Goal: Transaction & Acquisition: Purchase product/service

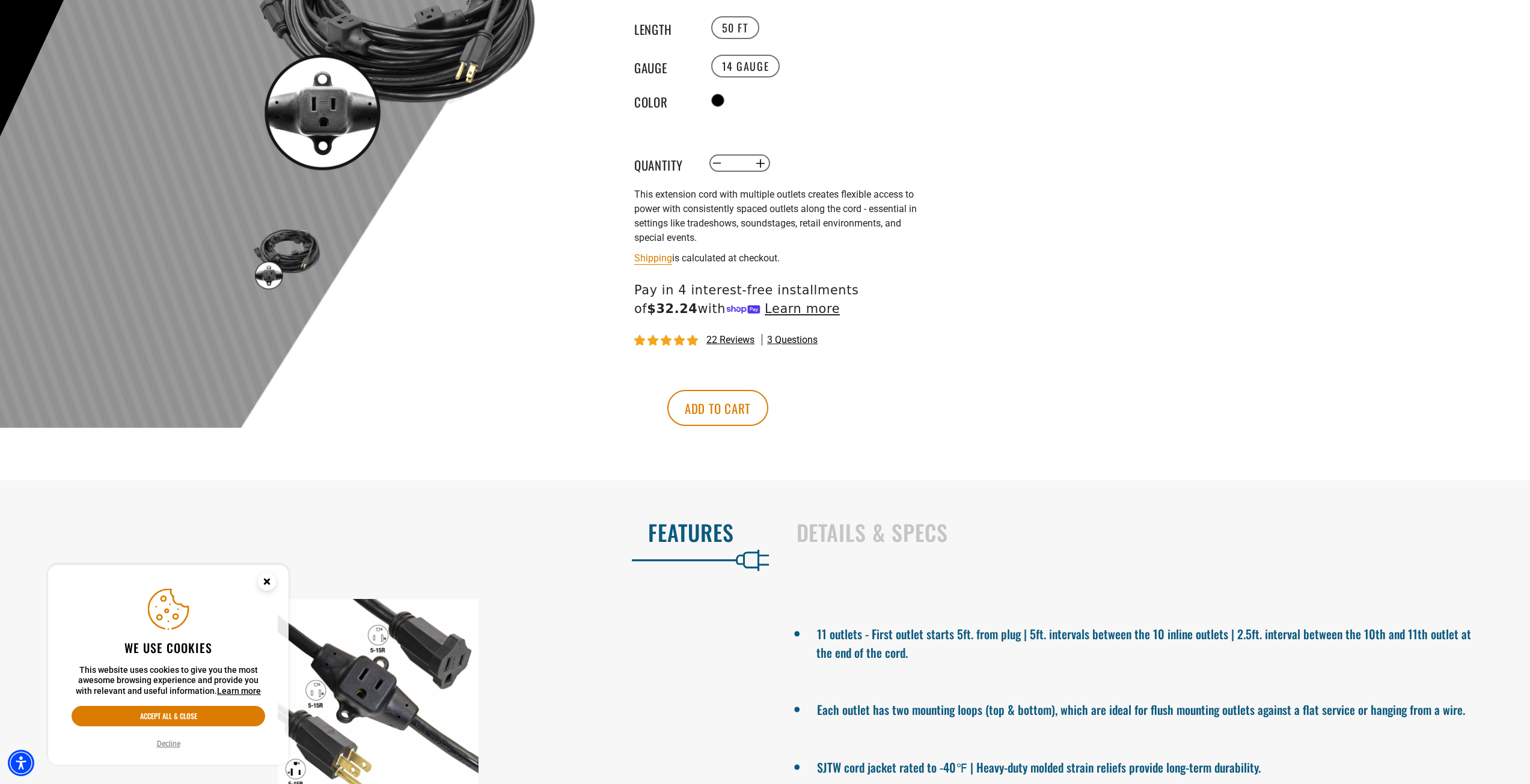
scroll to position [300, 0]
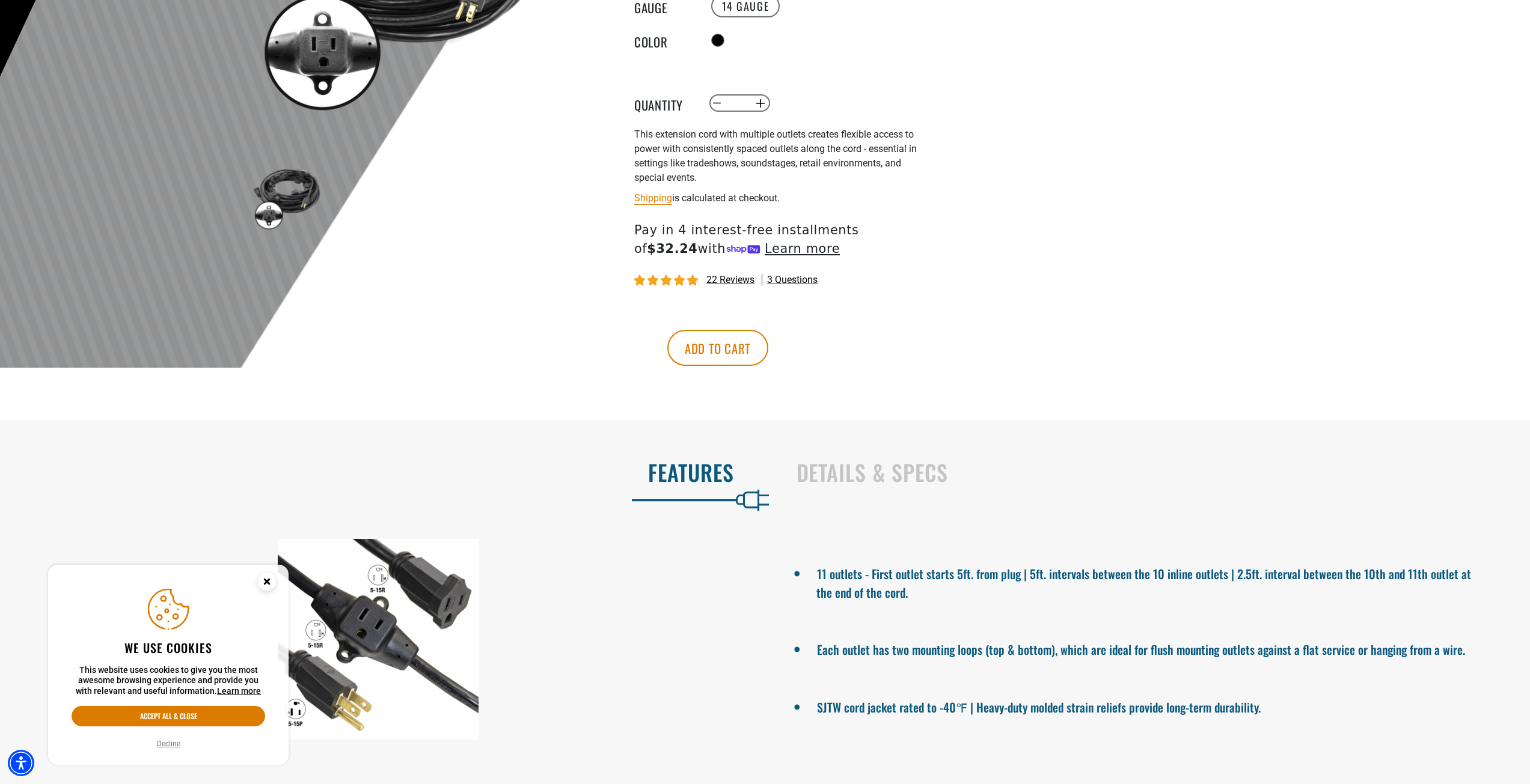
click at [866, 487] on div "Details & Specs" at bounding box center [1151, 475] width 748 height 49
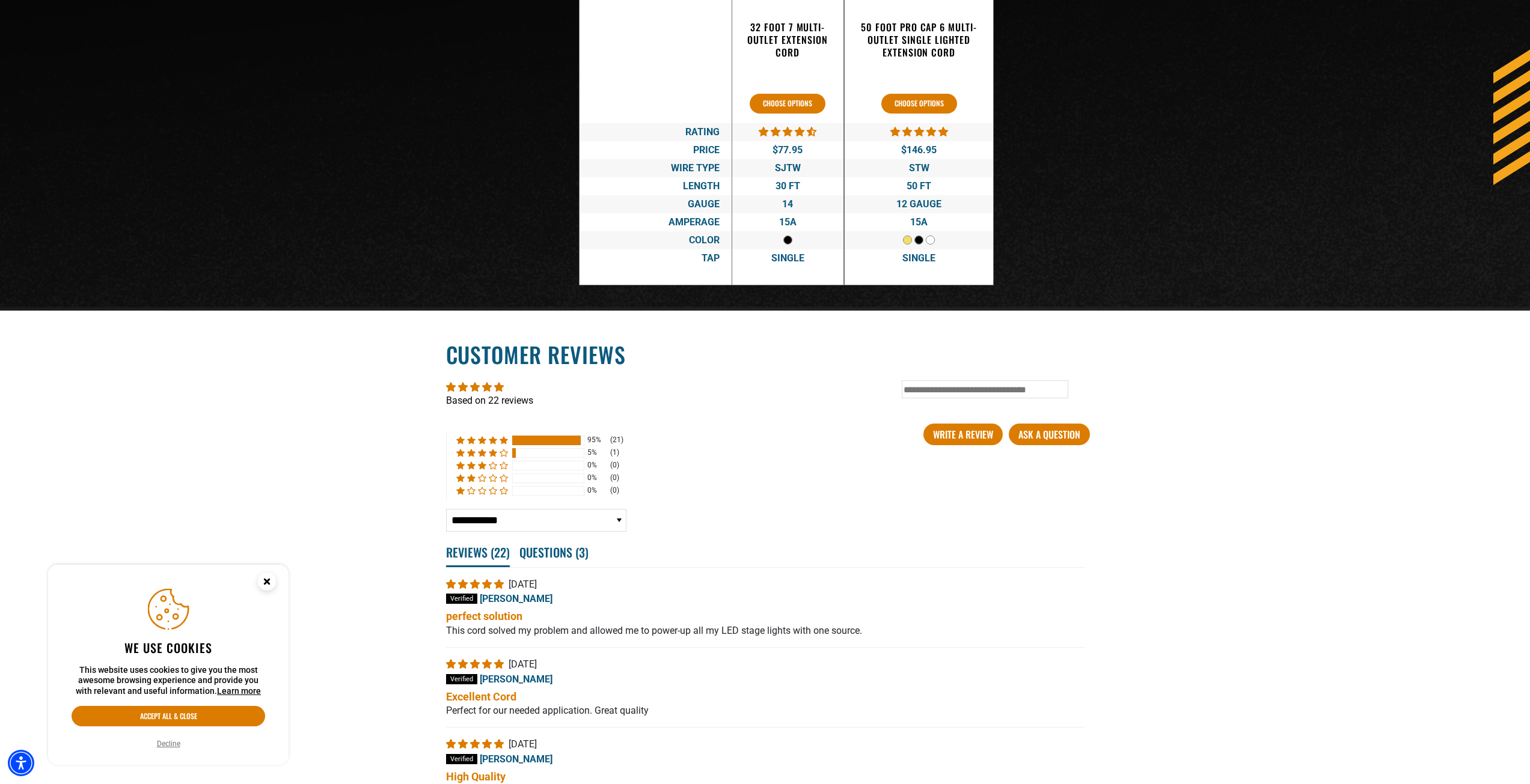
scroll to position [2284, 0]
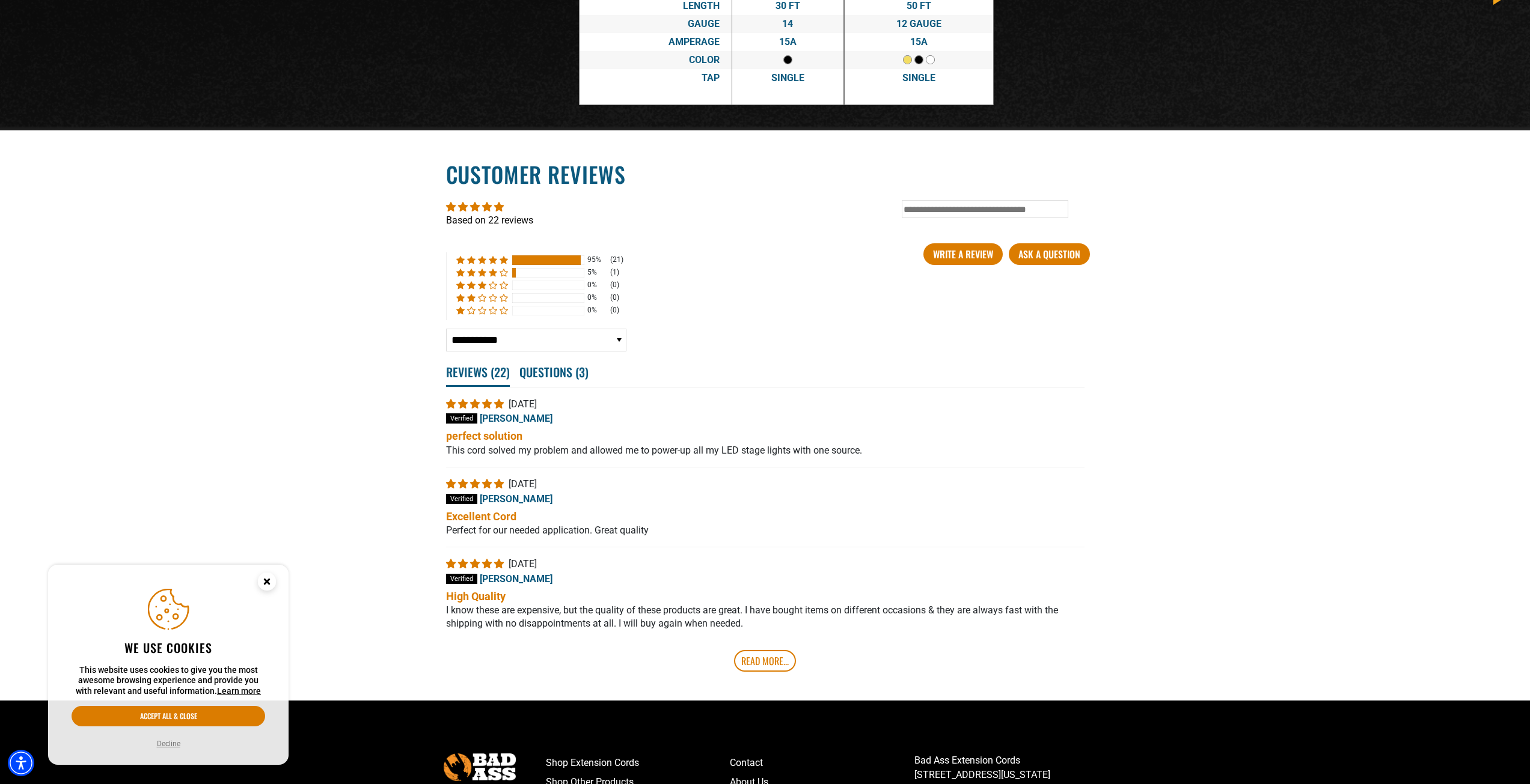
click at [952, 216] on input "Type in keyword and press enter..." at bounding box center [985, 209] width 167 height 18
type input "*******"
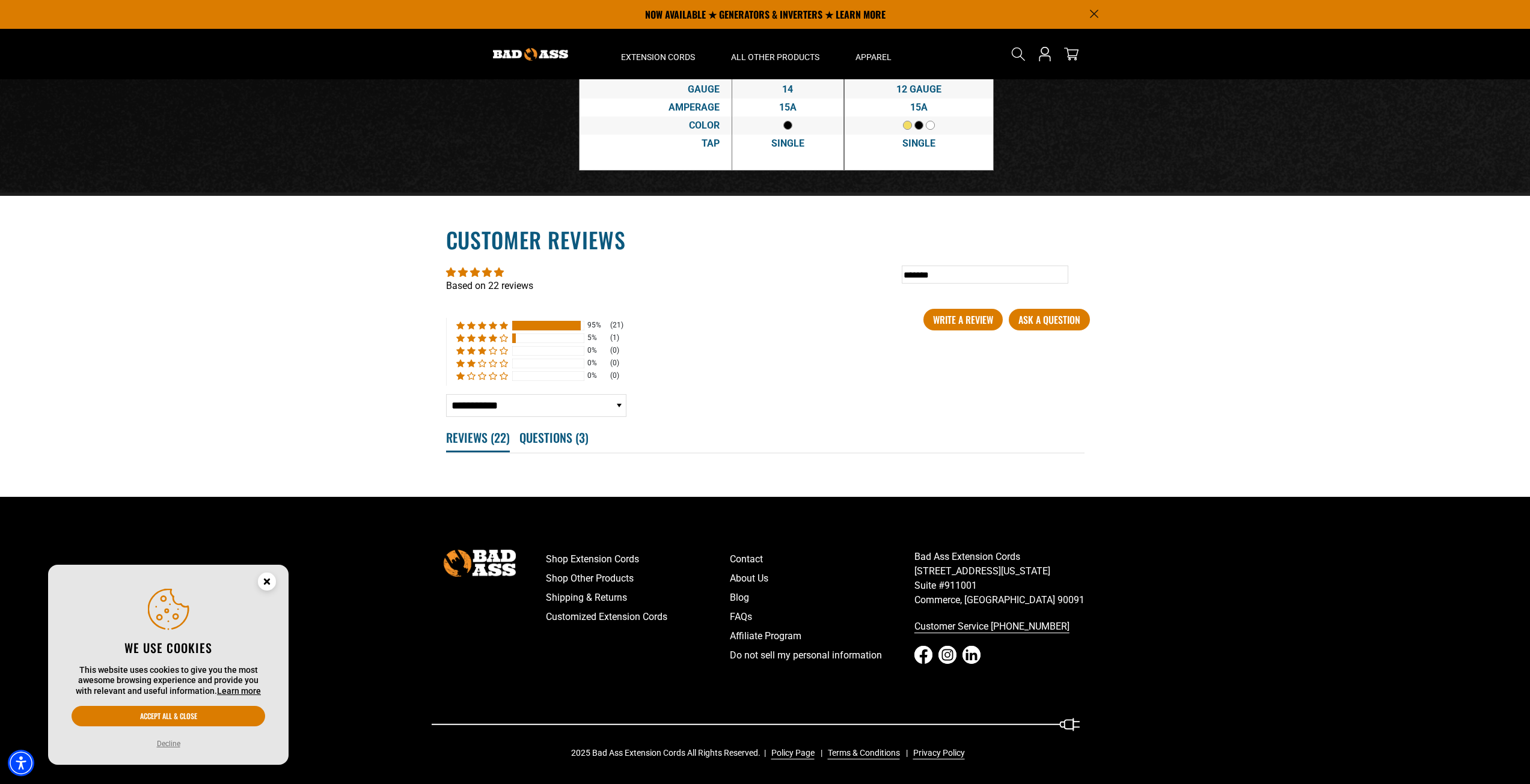
scroll to position [2204, 0]
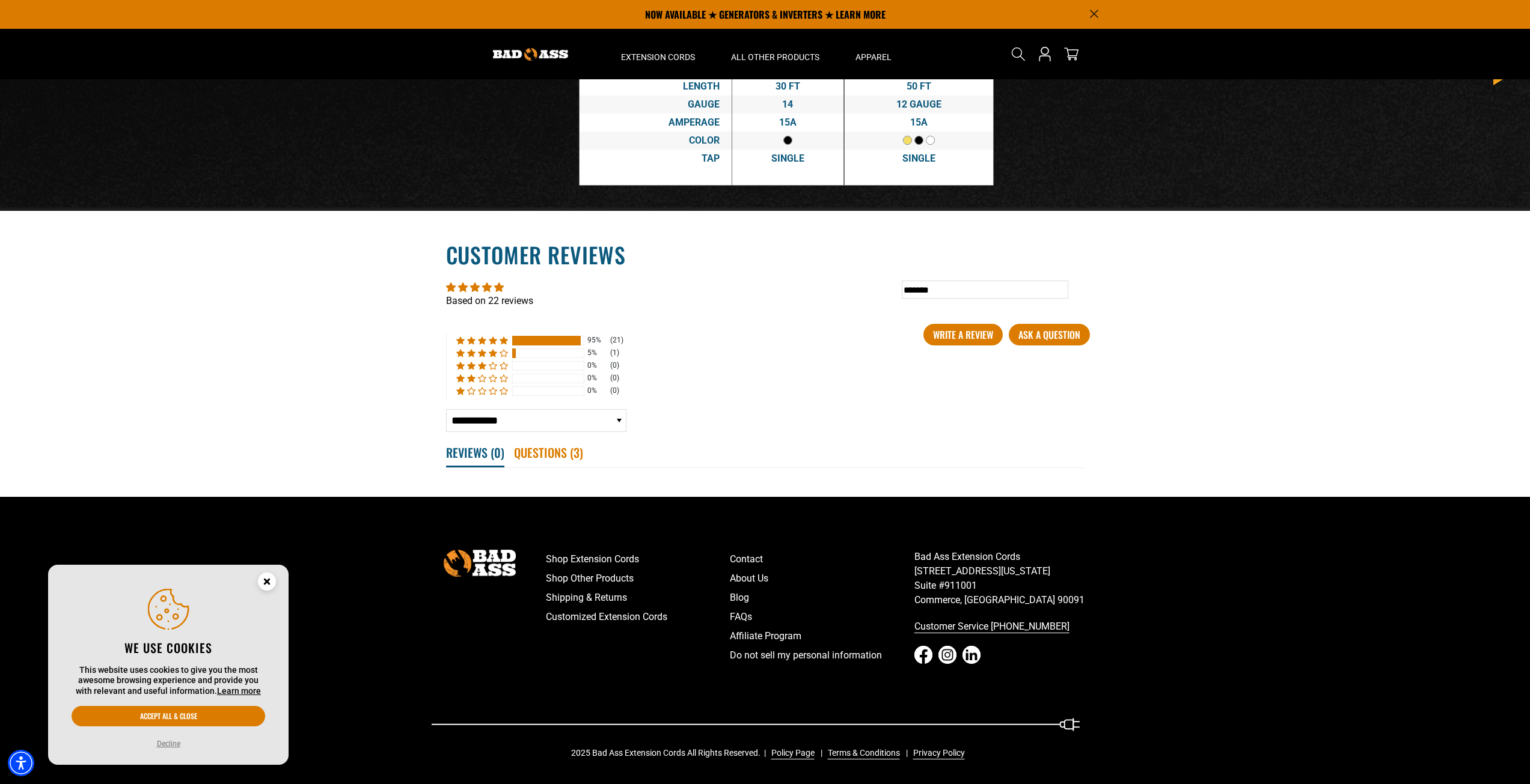
click at [556, 461] on span "Questions ( 3 )" at bounding box center [548, 452] width 69 height 26
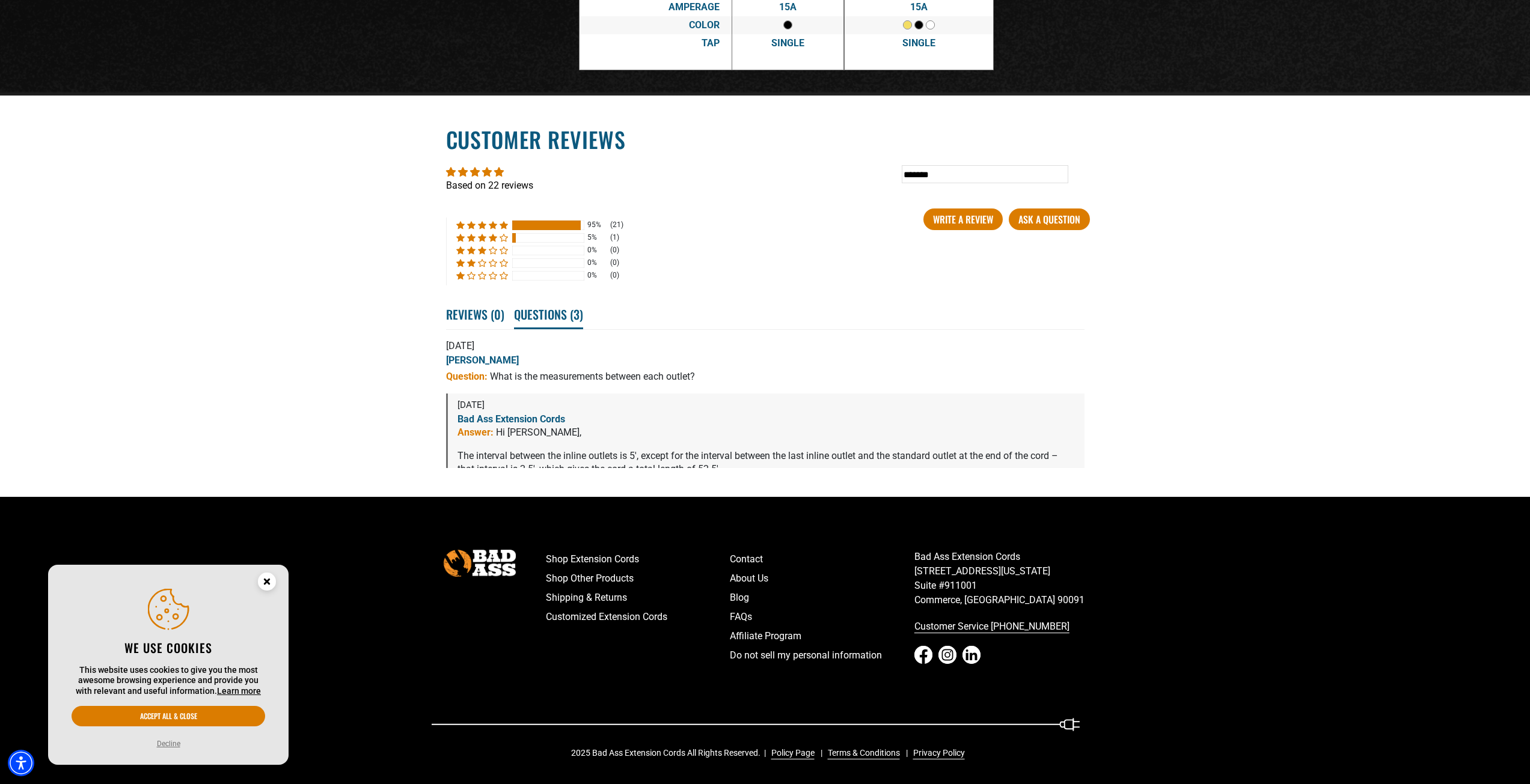
scroll to position [2430, 0]
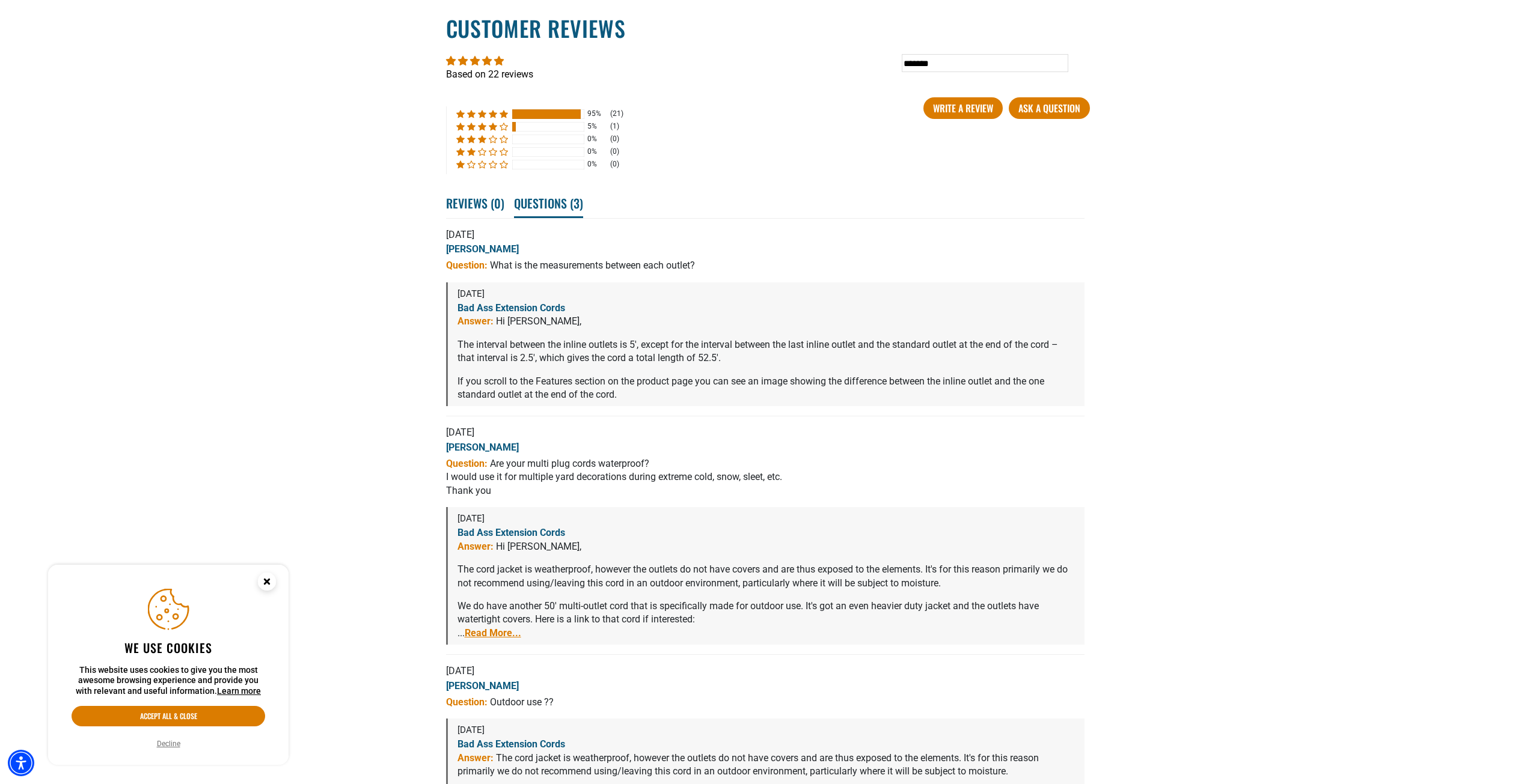
click at [489, 638] on link "Read More..." at bounding box center [493, 633] width 57 height 11
click at [520, 639] on link "https://badassextensioncords.com/products/pro-cap-6-multi-outlet-outdoor-extens…" at bounding box center [506, 633] width 96 height 11
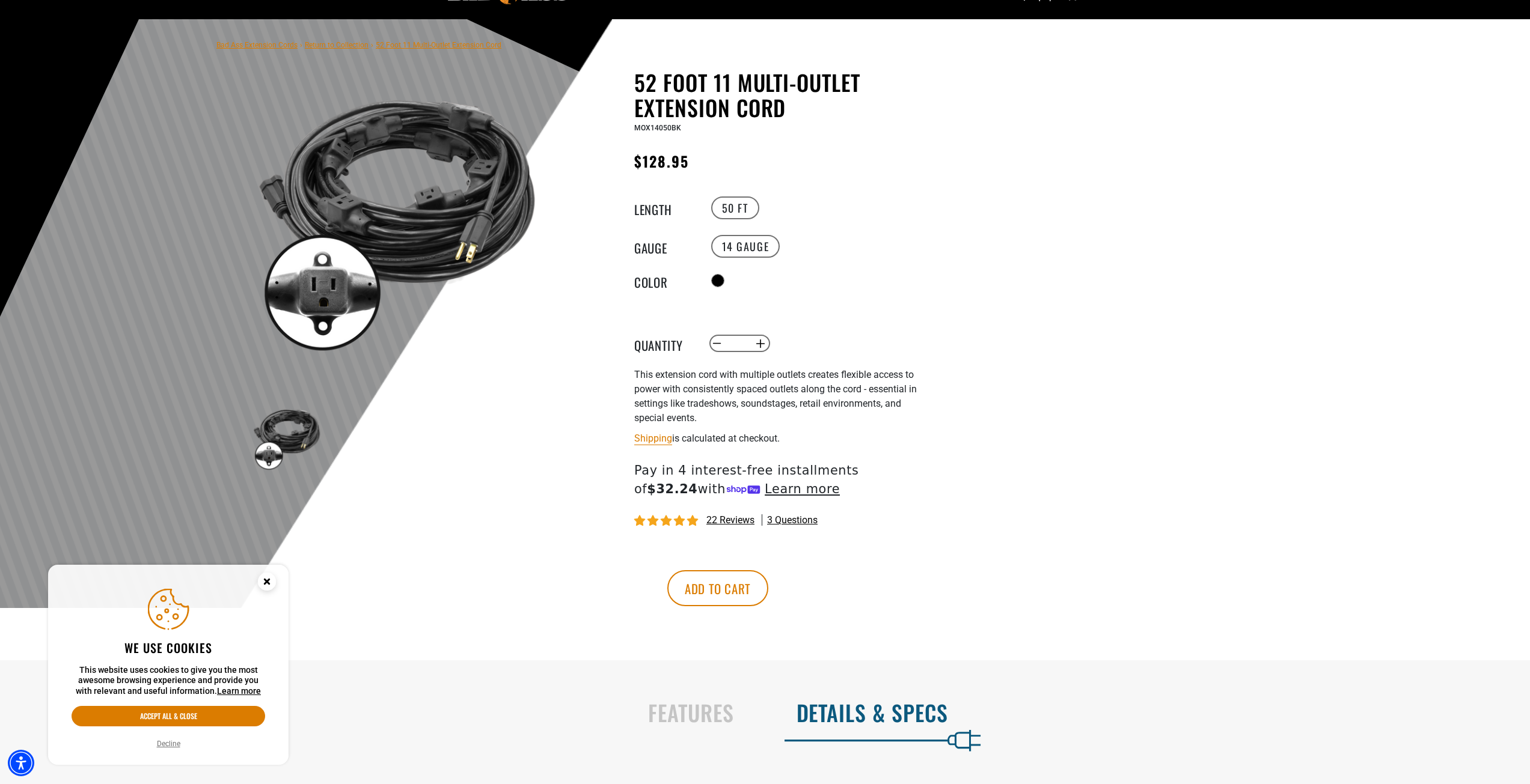
scroll to position [0, 0]
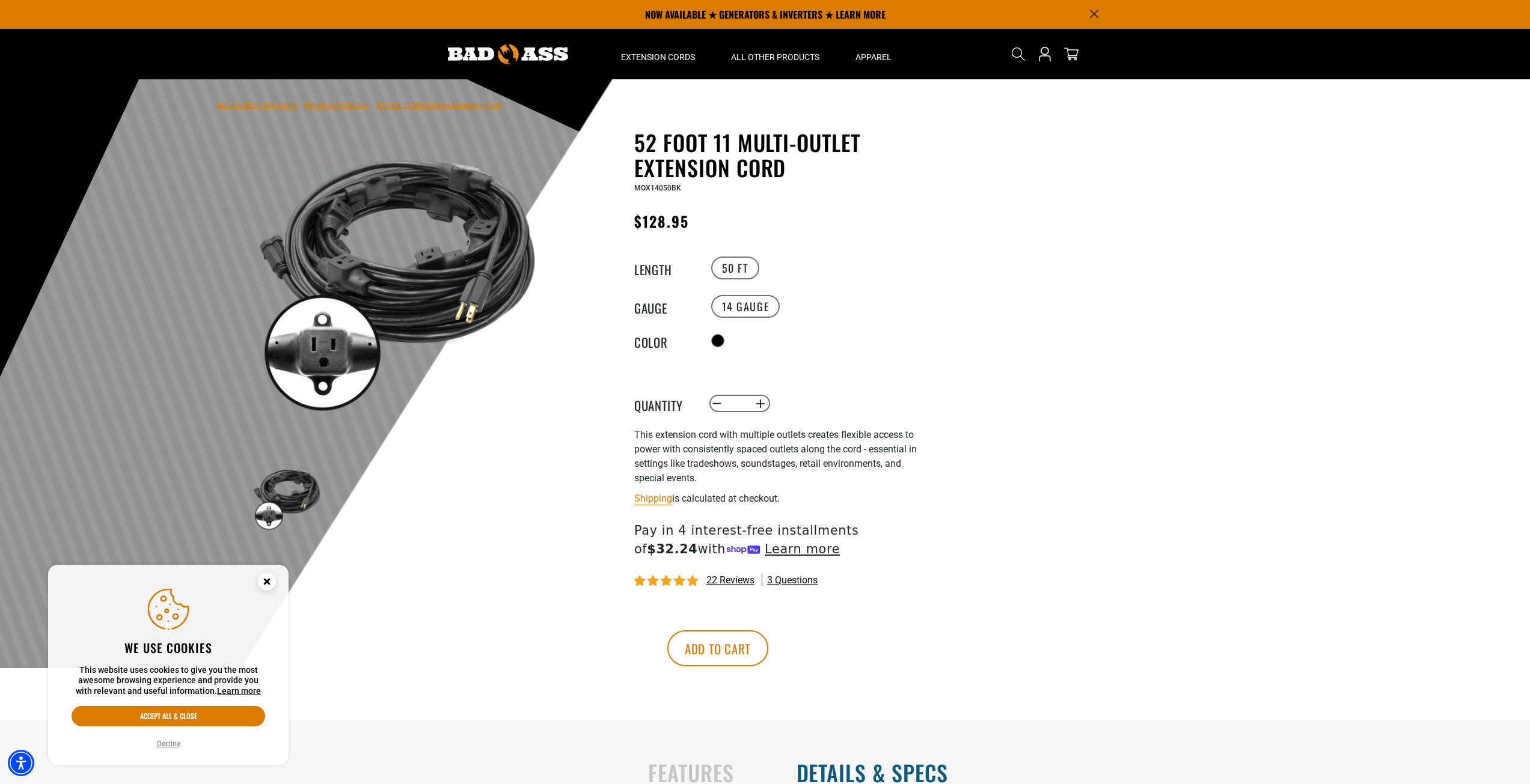
click at [263, 581] on circle "Close this option" at bounding box center [266, 581] width 18 height 18
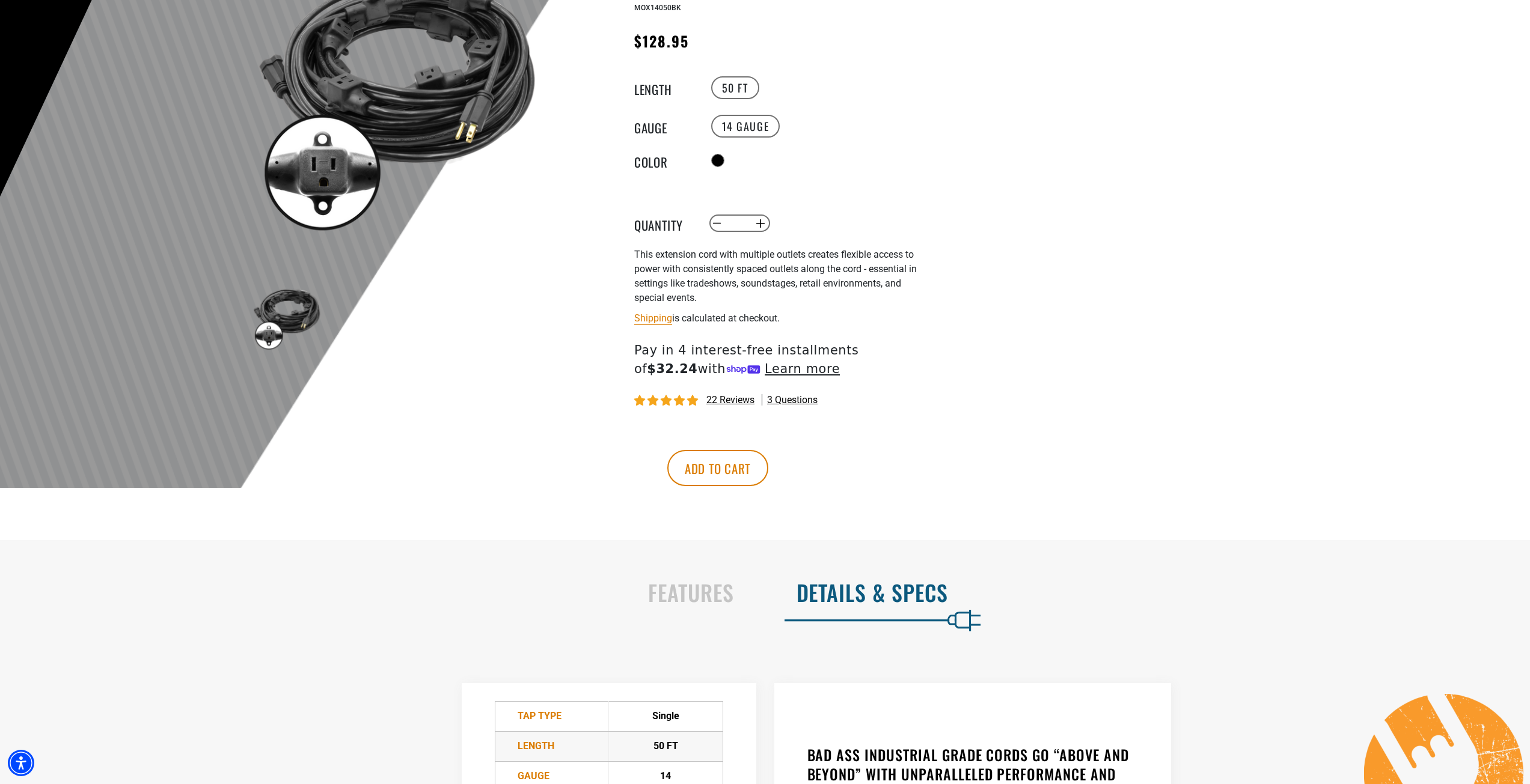
scroll to position [300, 0]
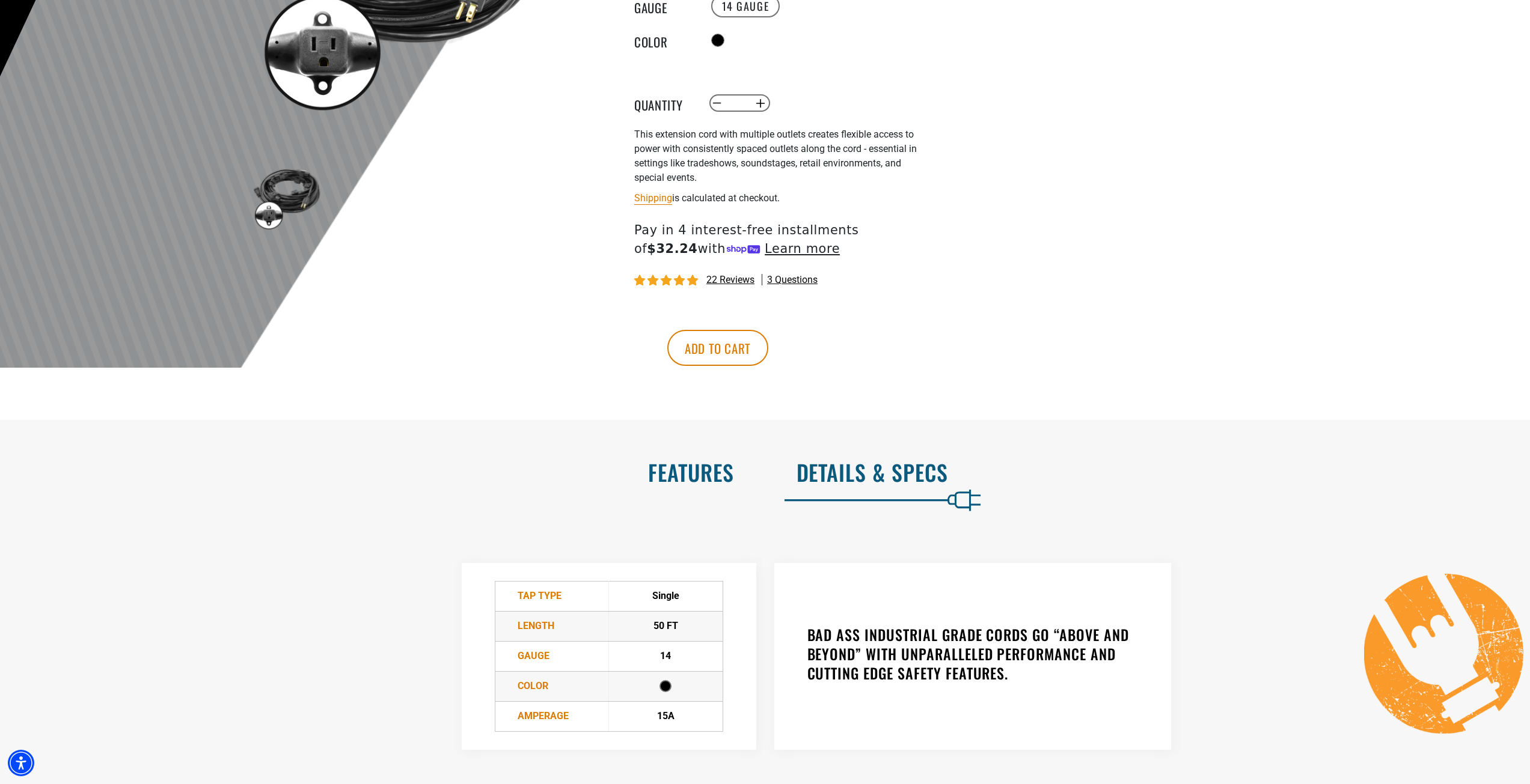
click at [734, 478] on h2 "Features" at bounding box center [380, 472] width 709 height 25
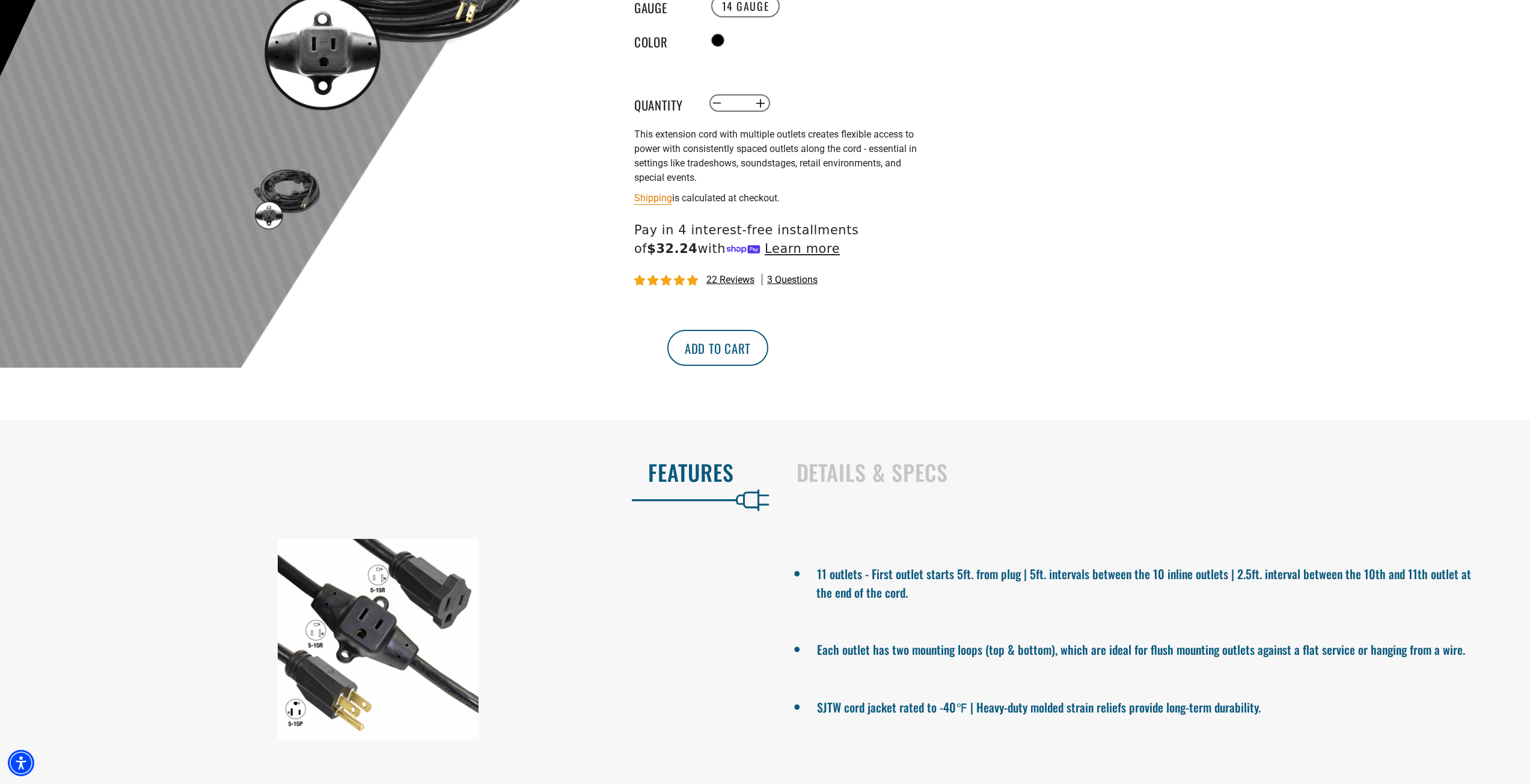
click at [768, 348] on button "Add to cart" at bounding box center [718, 347] width 101 height 36
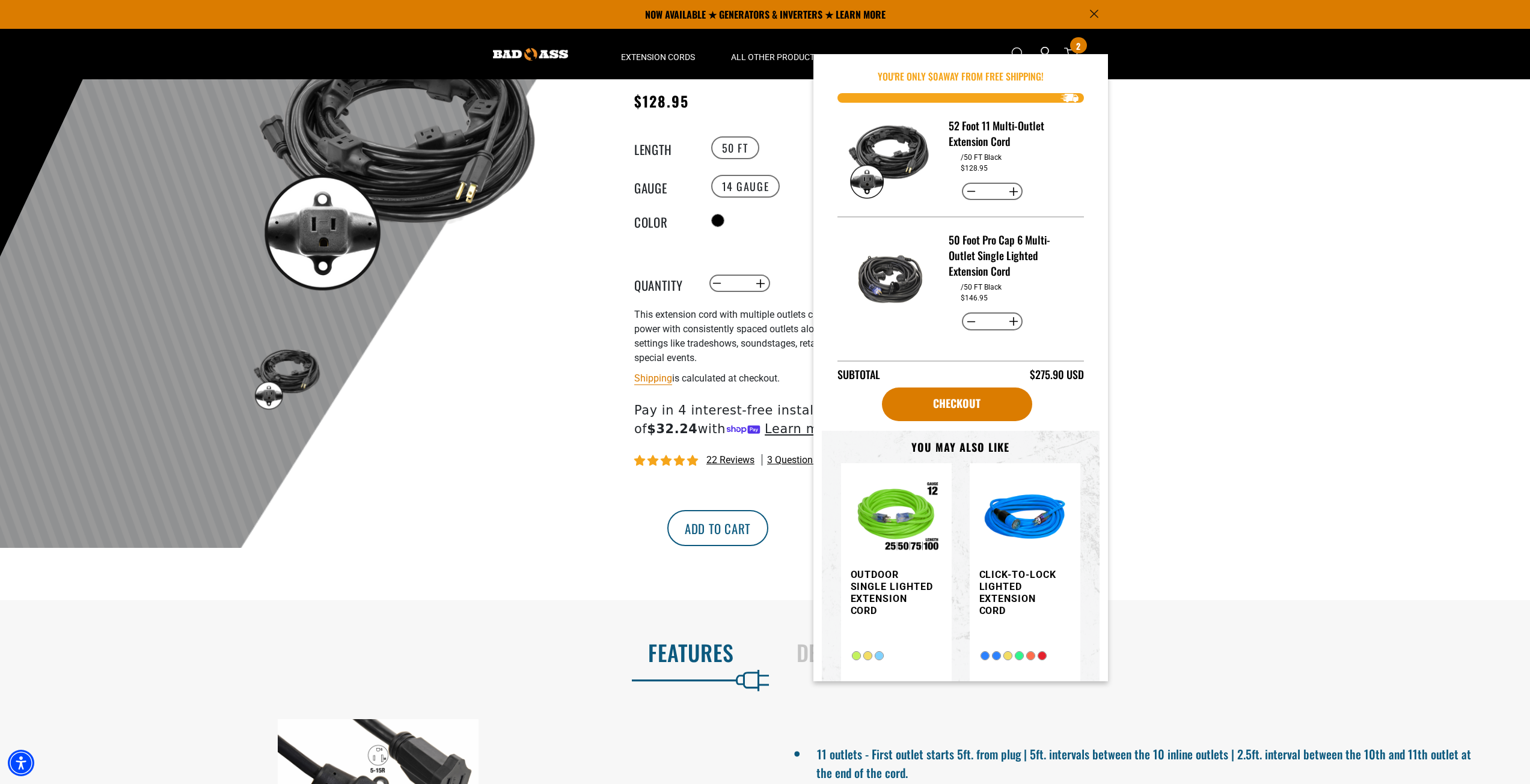
scroll to position [0, 0]
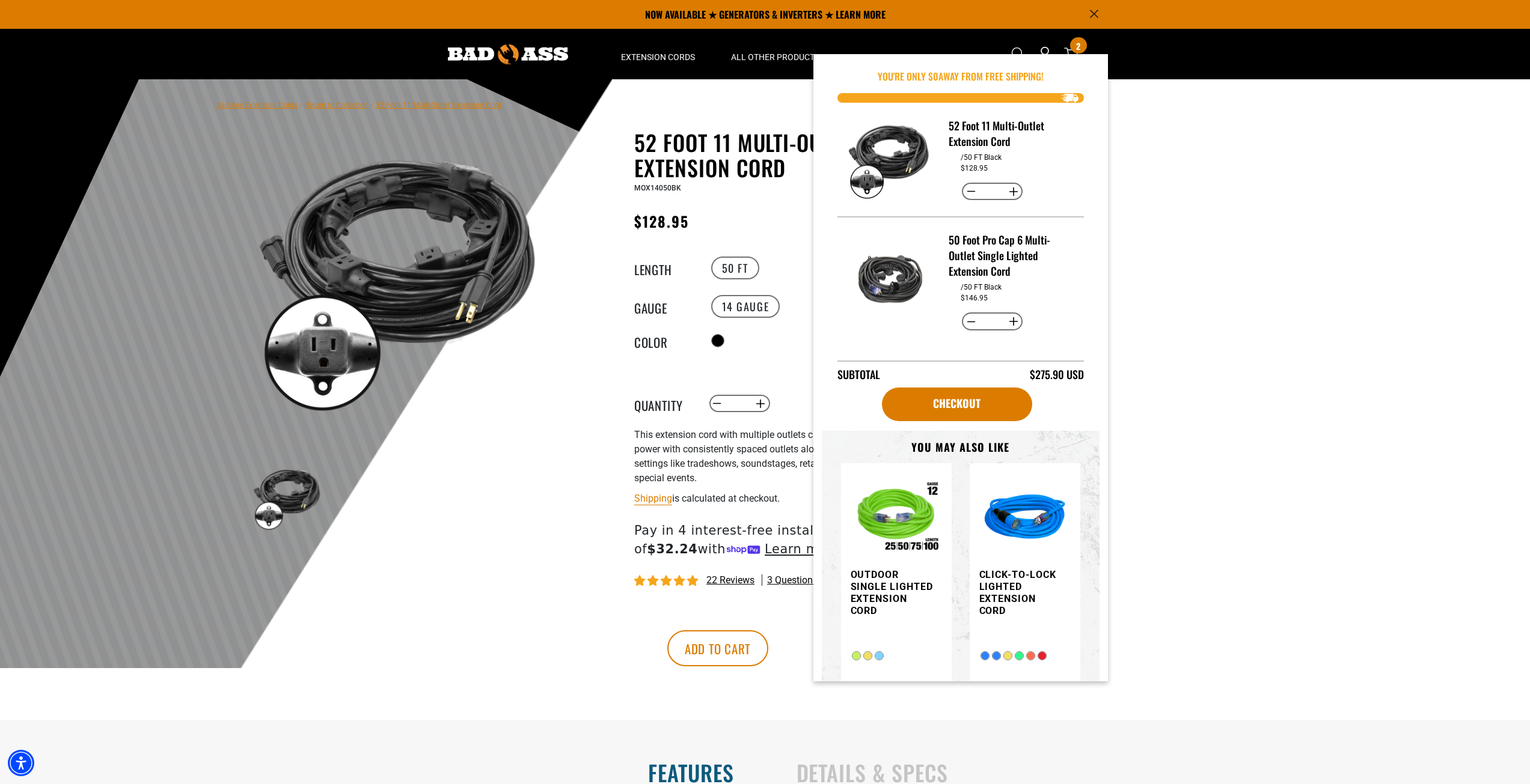
click at [968, 322] on button "Decrease quantity for 50 Foot Pro Cap 6 Multi-Outlet Single Lighted Extension C…" at bounding box center [970, 321] width 18 height 20
type input "*"
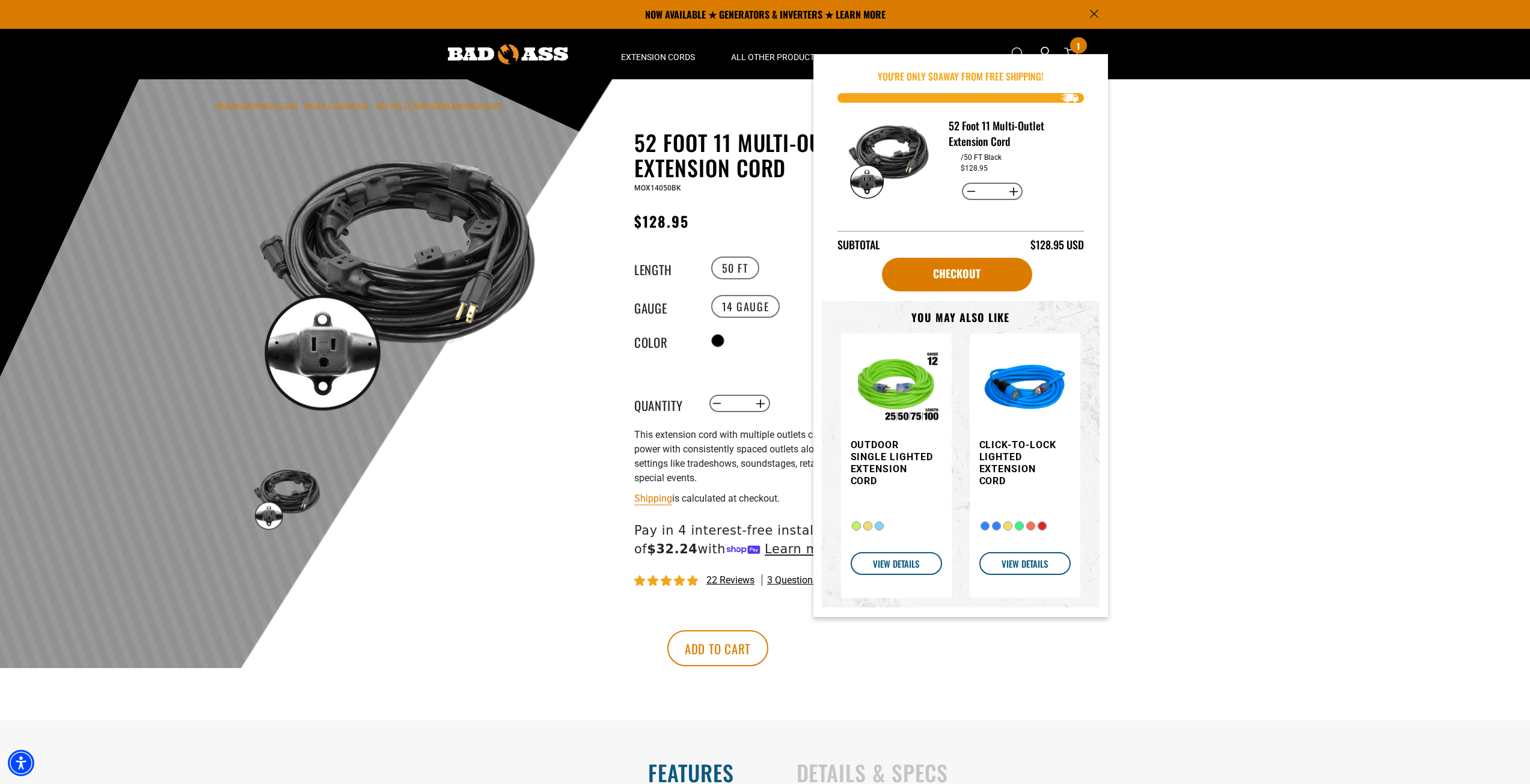
click at [1244, 422] on div at bounding box center [765, 374] width 1530 height 589
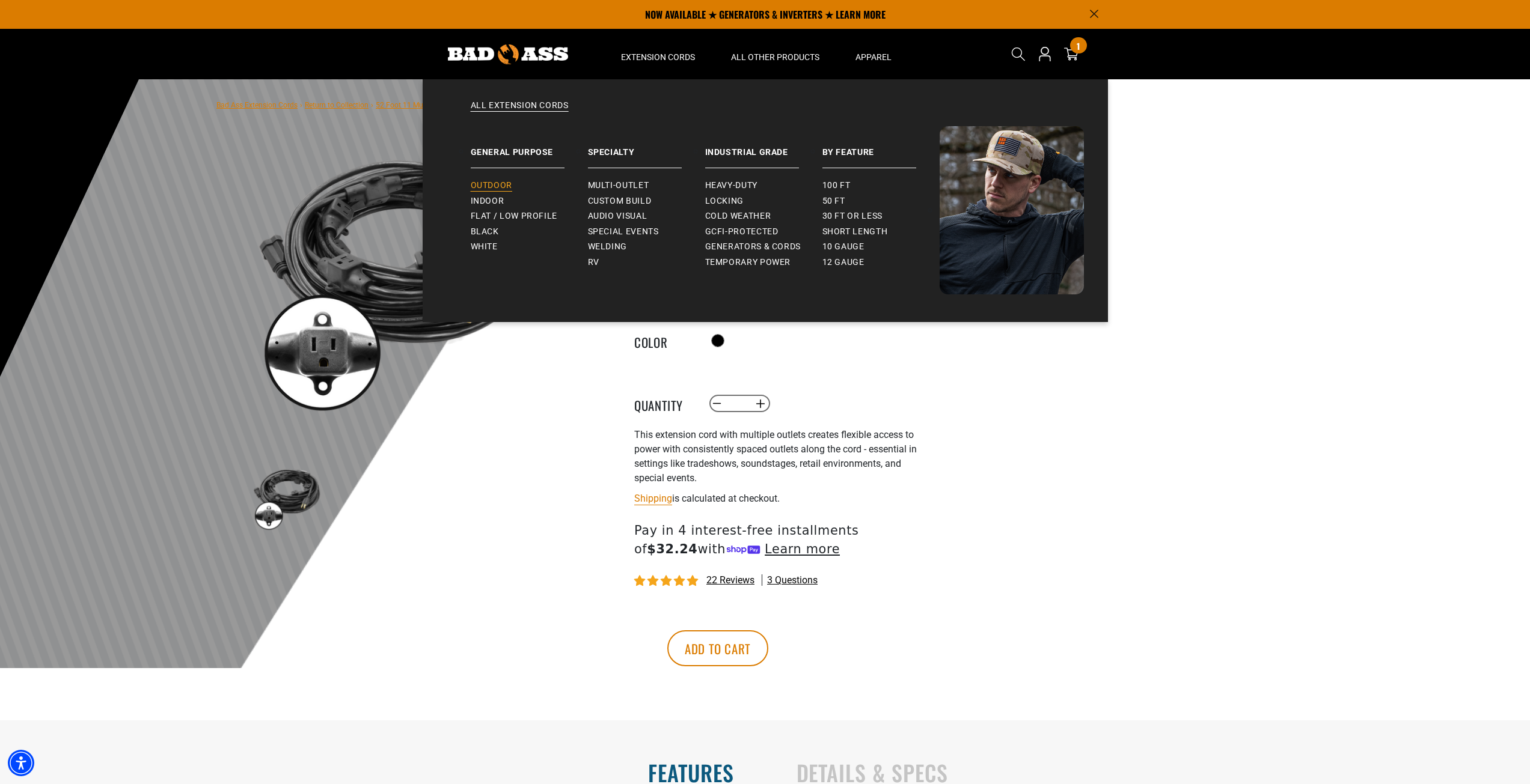
click at [491, 186] on span "Outdoor" at bounding box center [491, 186] width 41 height 10
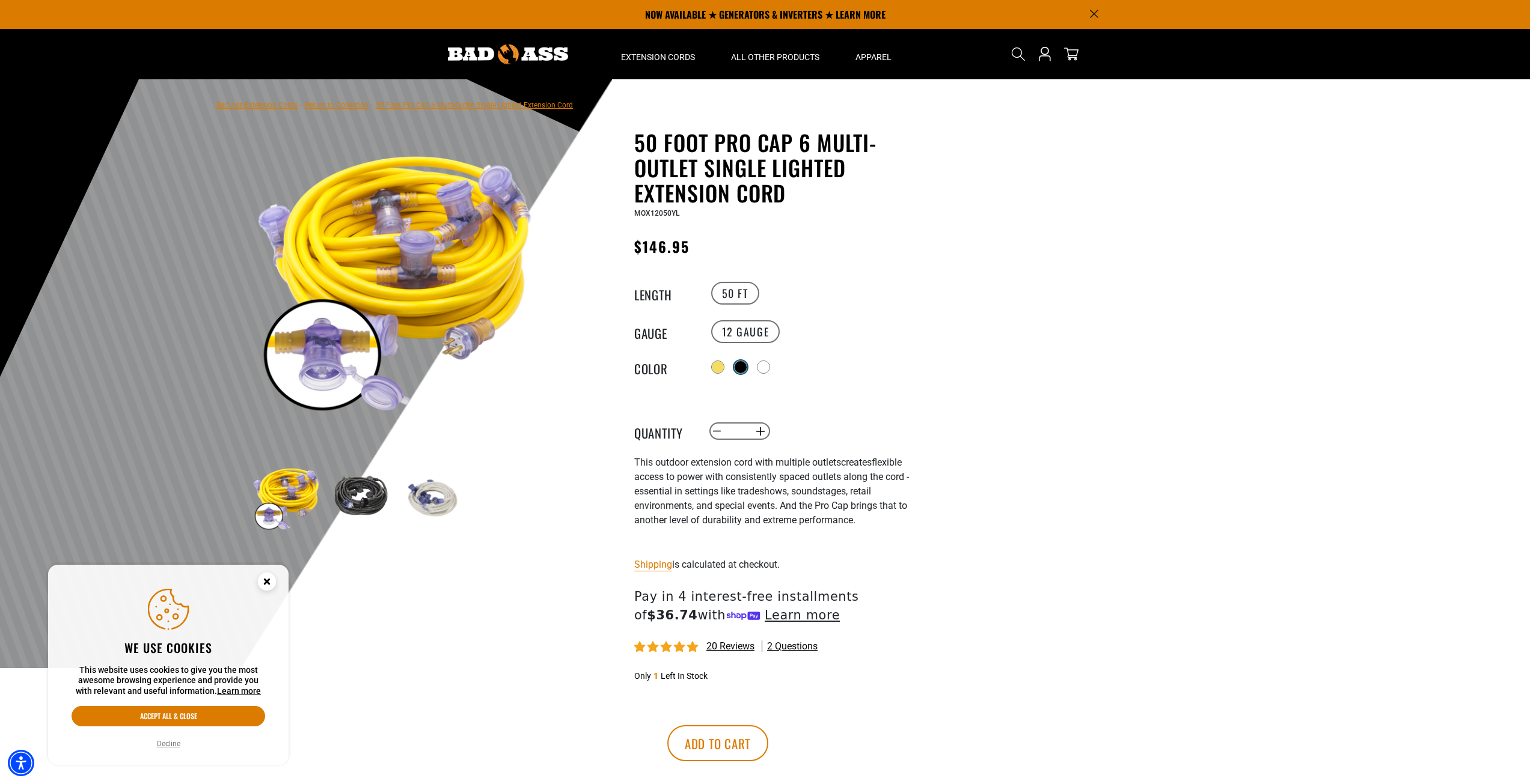
click at [747, 364] on div at bounding box center [741, 368] width 12 height 12
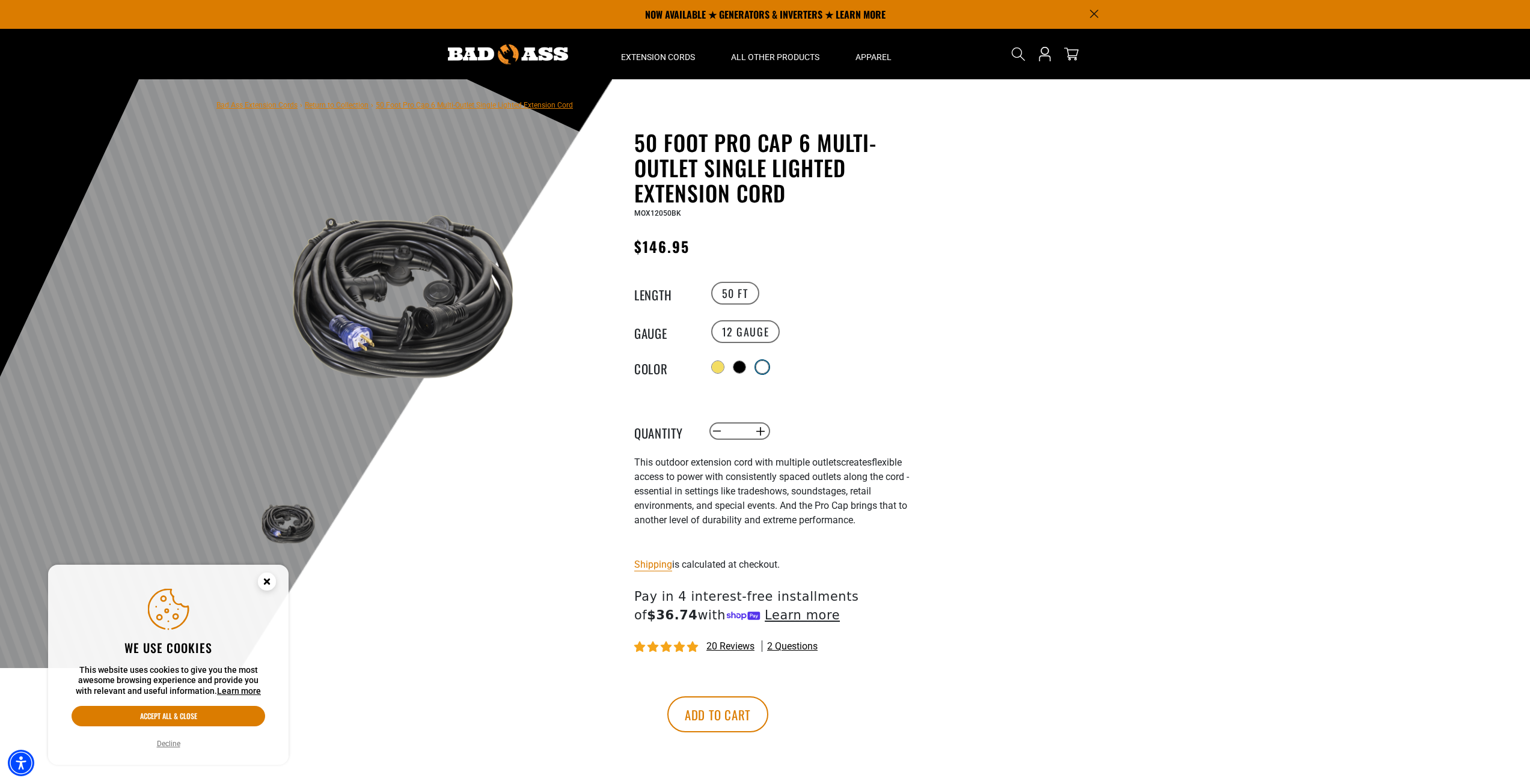
click at [765, 365] on div at bounding box center [762, 368] width 12 height 12
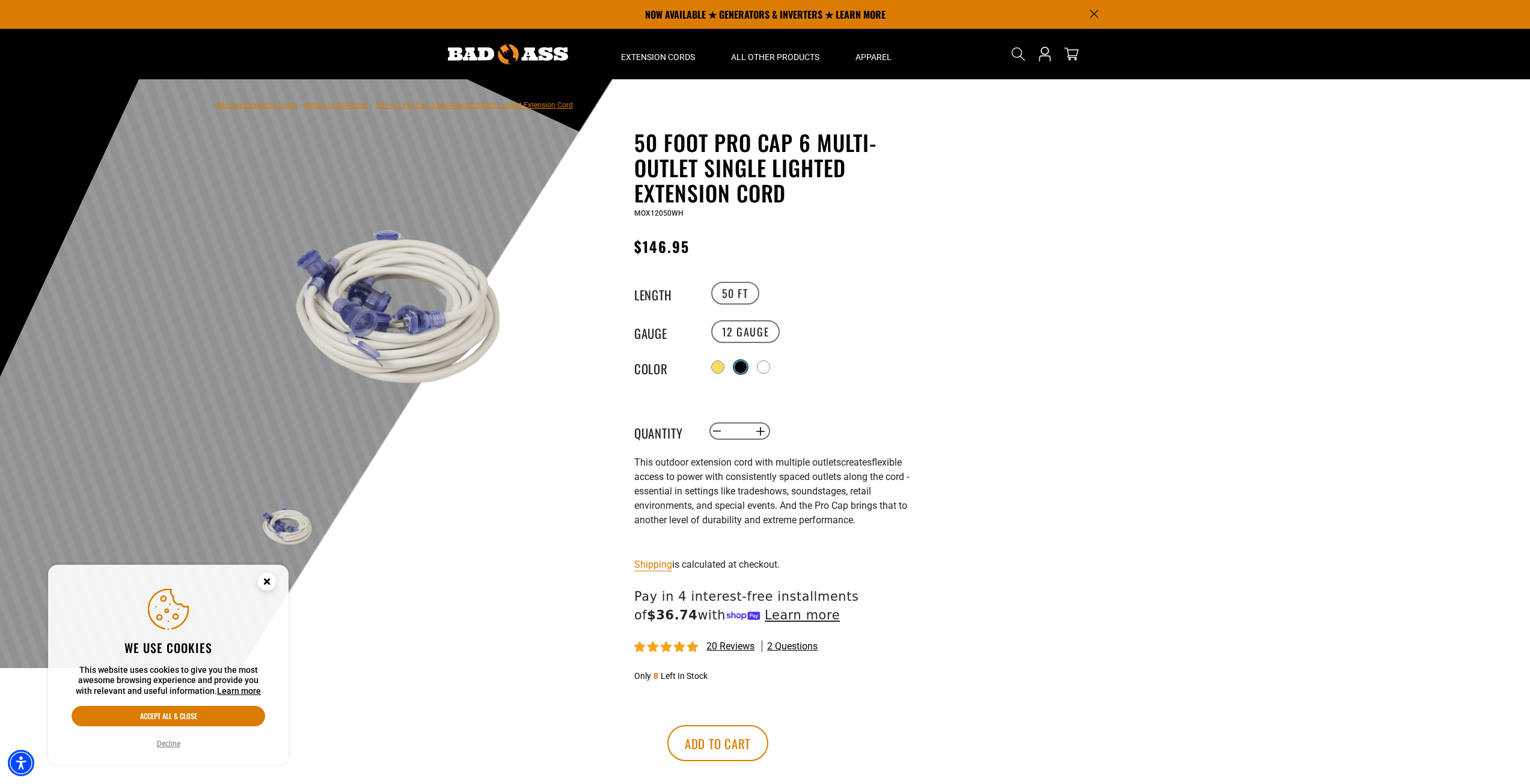
click at [740, 364] on div at bounding box center [741, 368] width 12 height 12
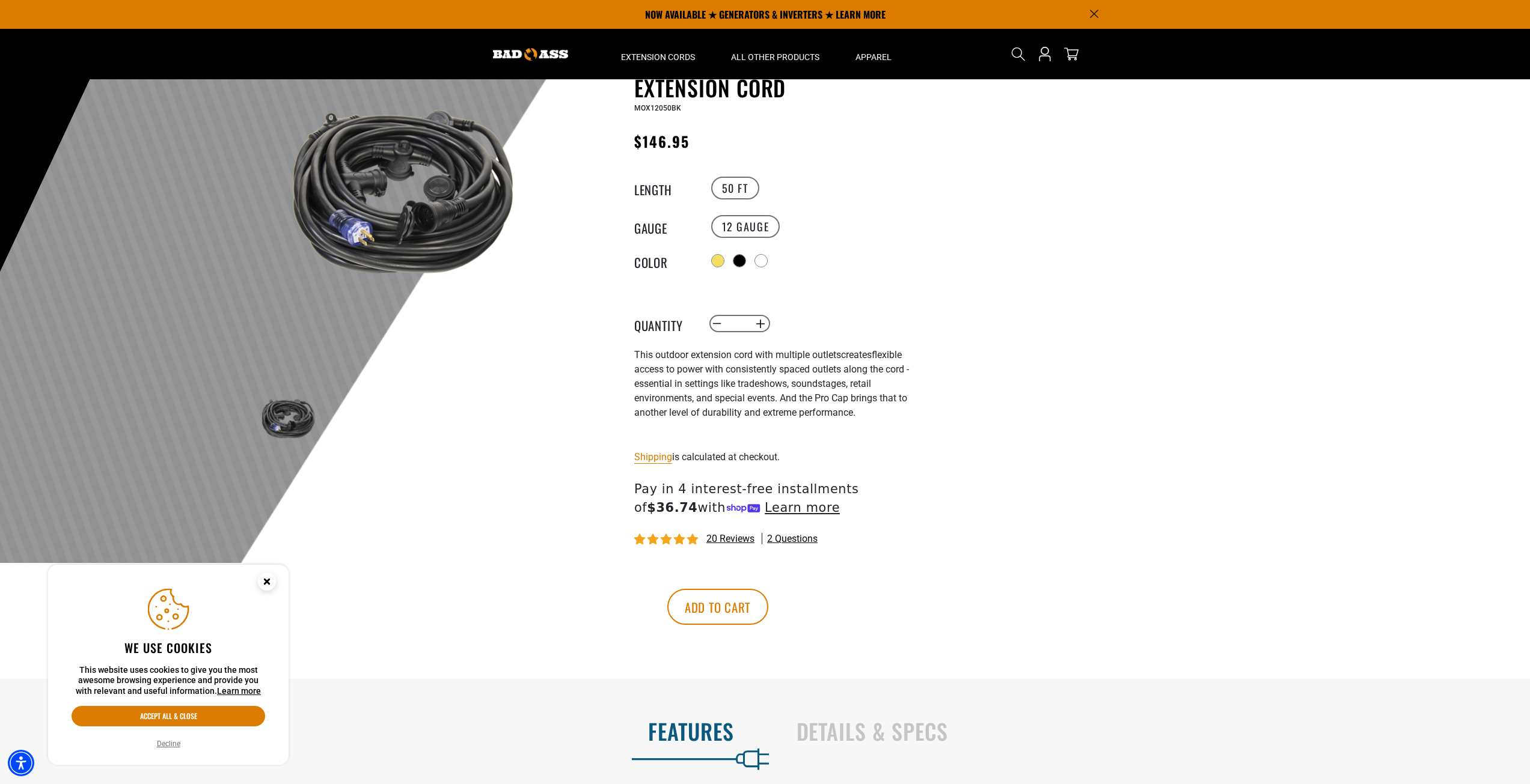
scroll to position [45, 0]
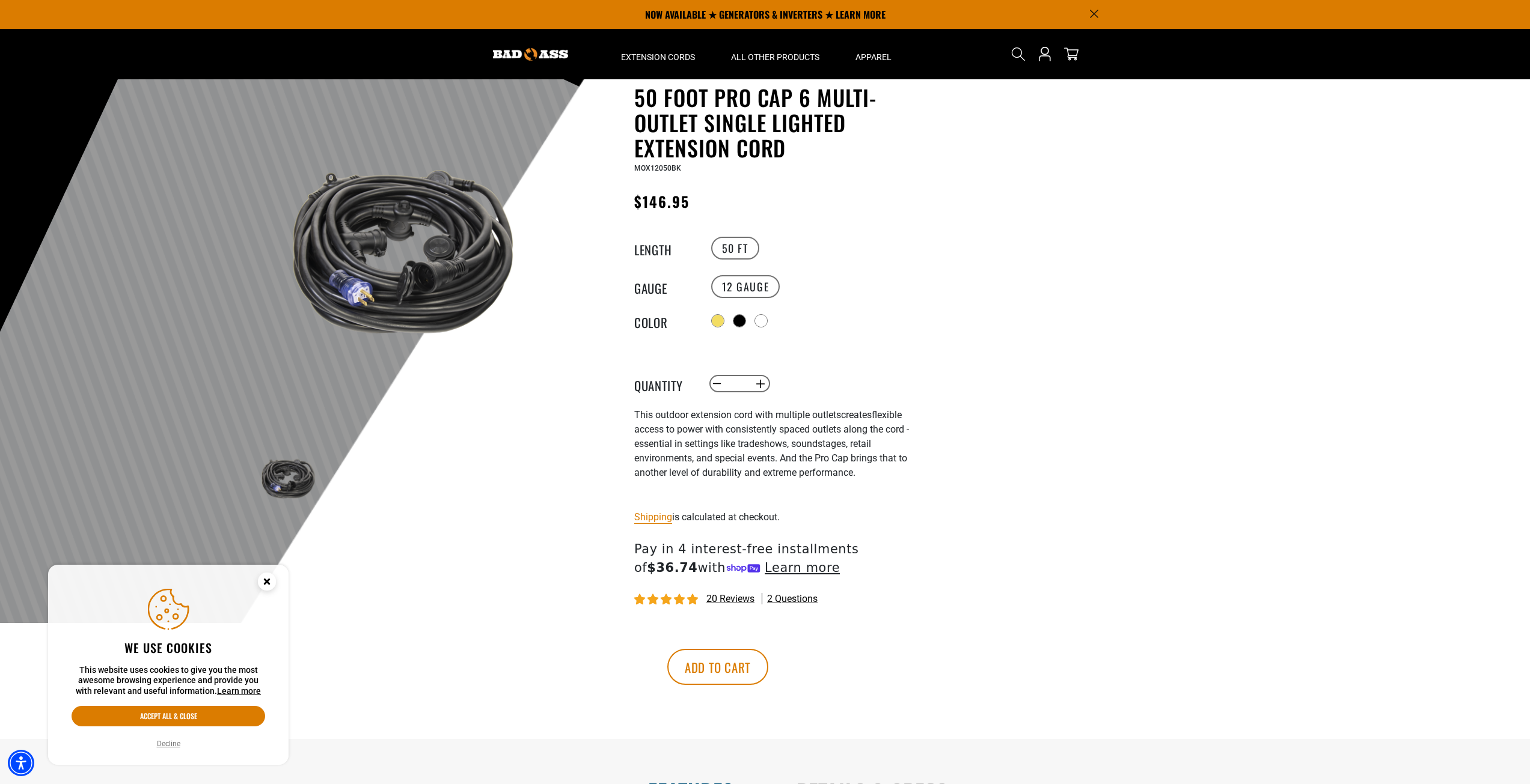
click at [267, 579] on circle "Close this option" at bounding box center [266, 581] width 18 height 18
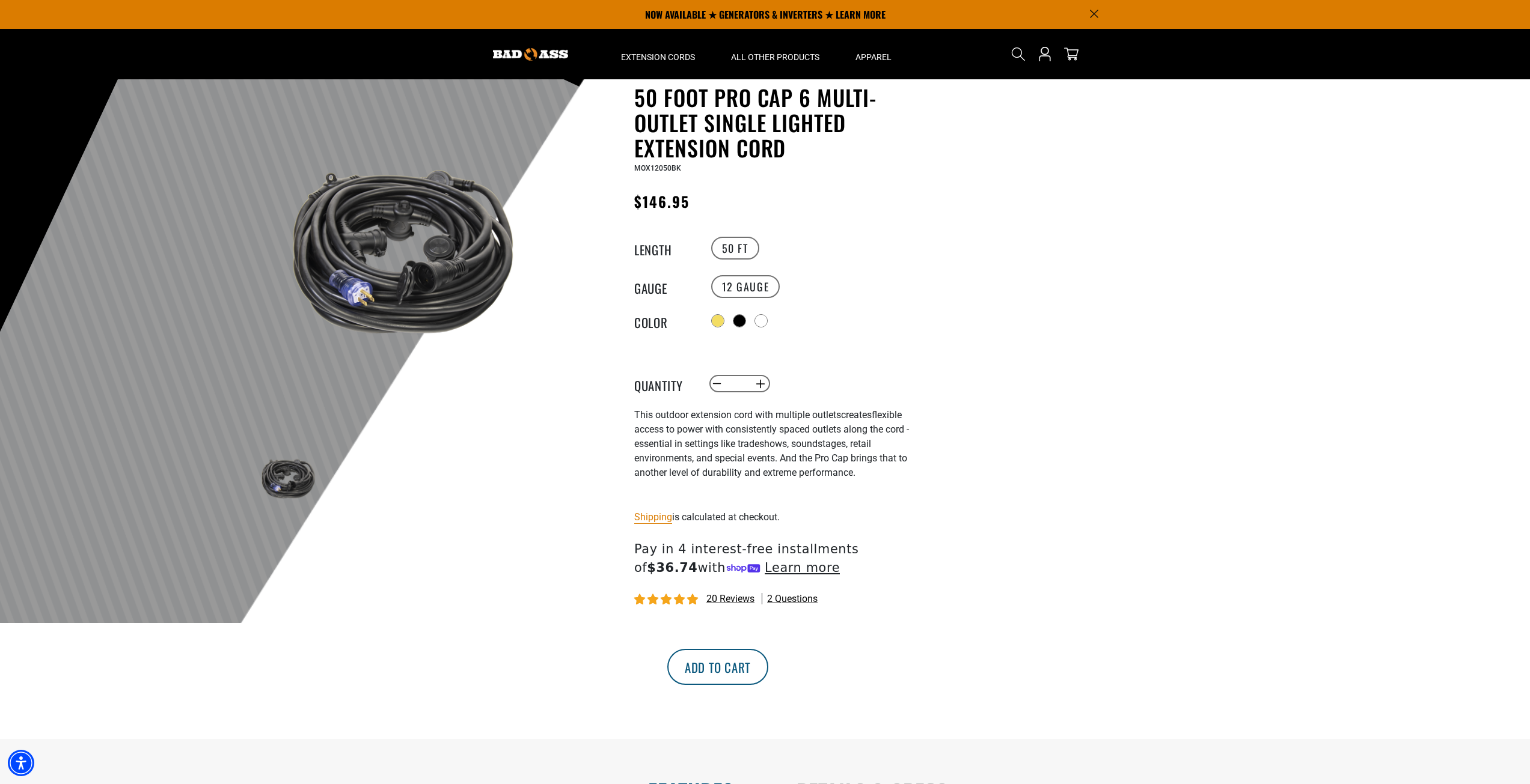
click at [768, 661] on button "Add to cart" at bounding box center [718, 666] width 101 height 36
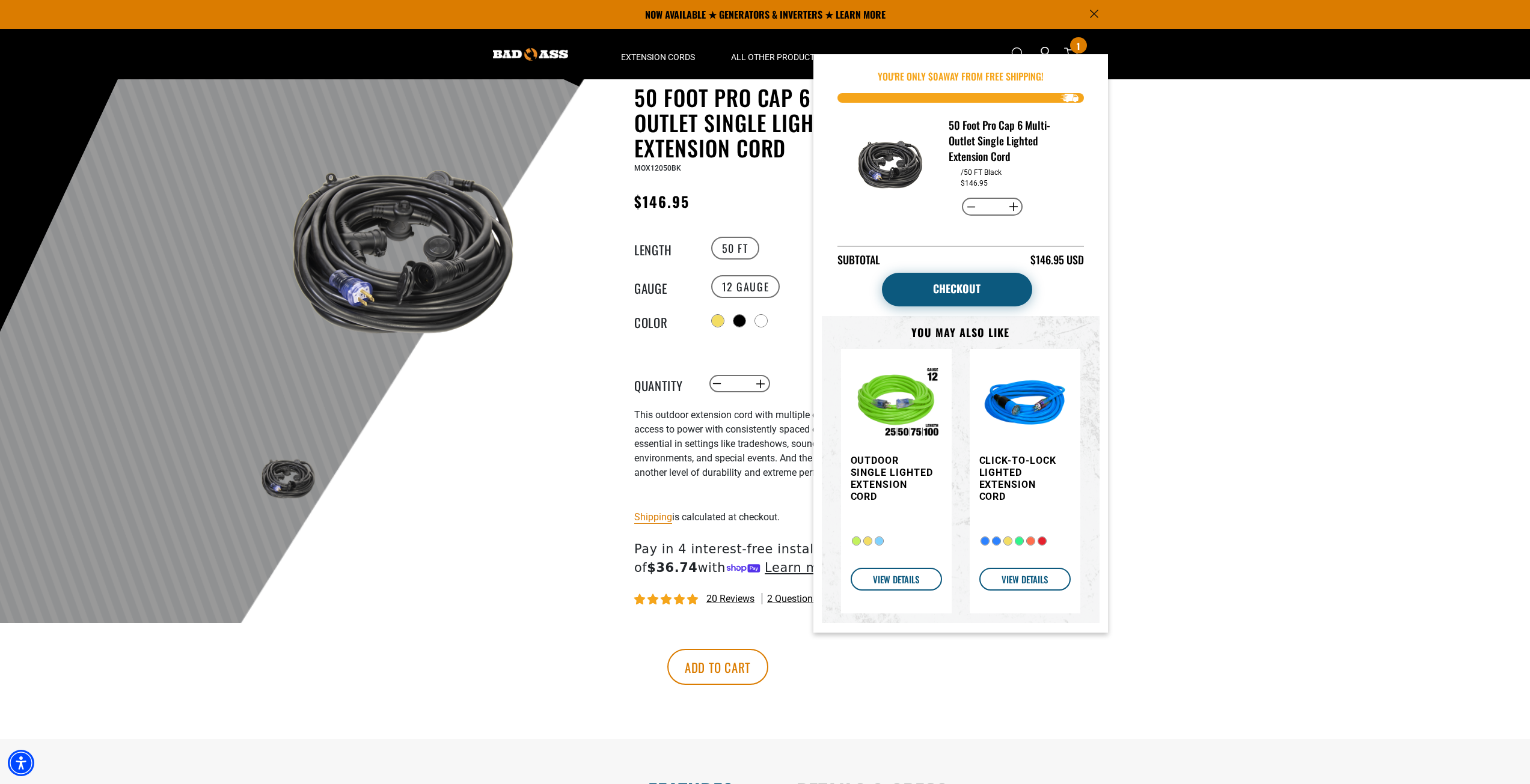
click at [955, 288] on link "Checkout" at bounding box center [957, 290] width 150 height 34
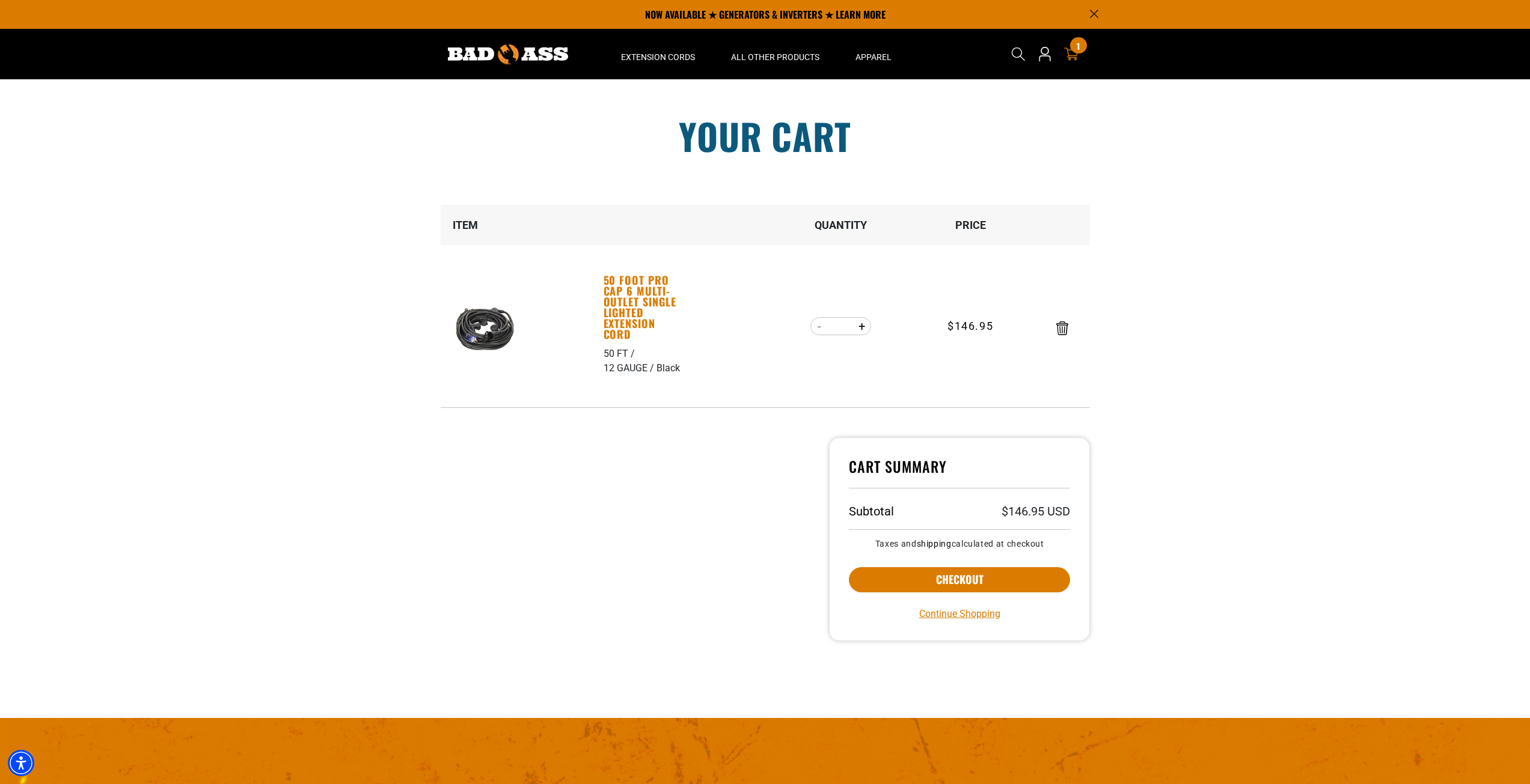
click at [619, 313] on link "50 Foot Pro Cap 6 Multi-Outlet Single Lighted Extension Cord" at bounding box center [644, 307] width 83 height 65
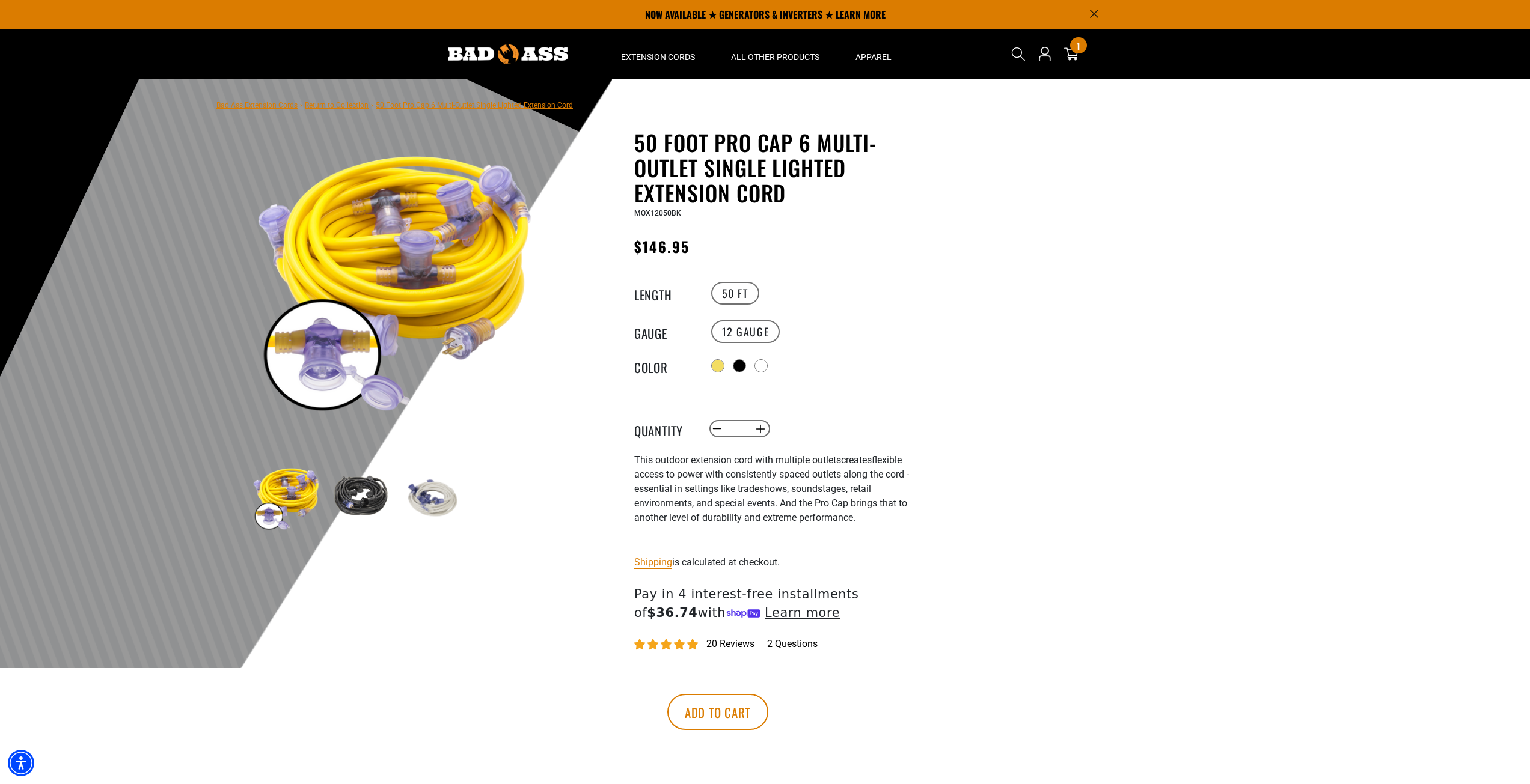
click at [361, 492] on img at bounding box center [360, 498] width 70 height 70
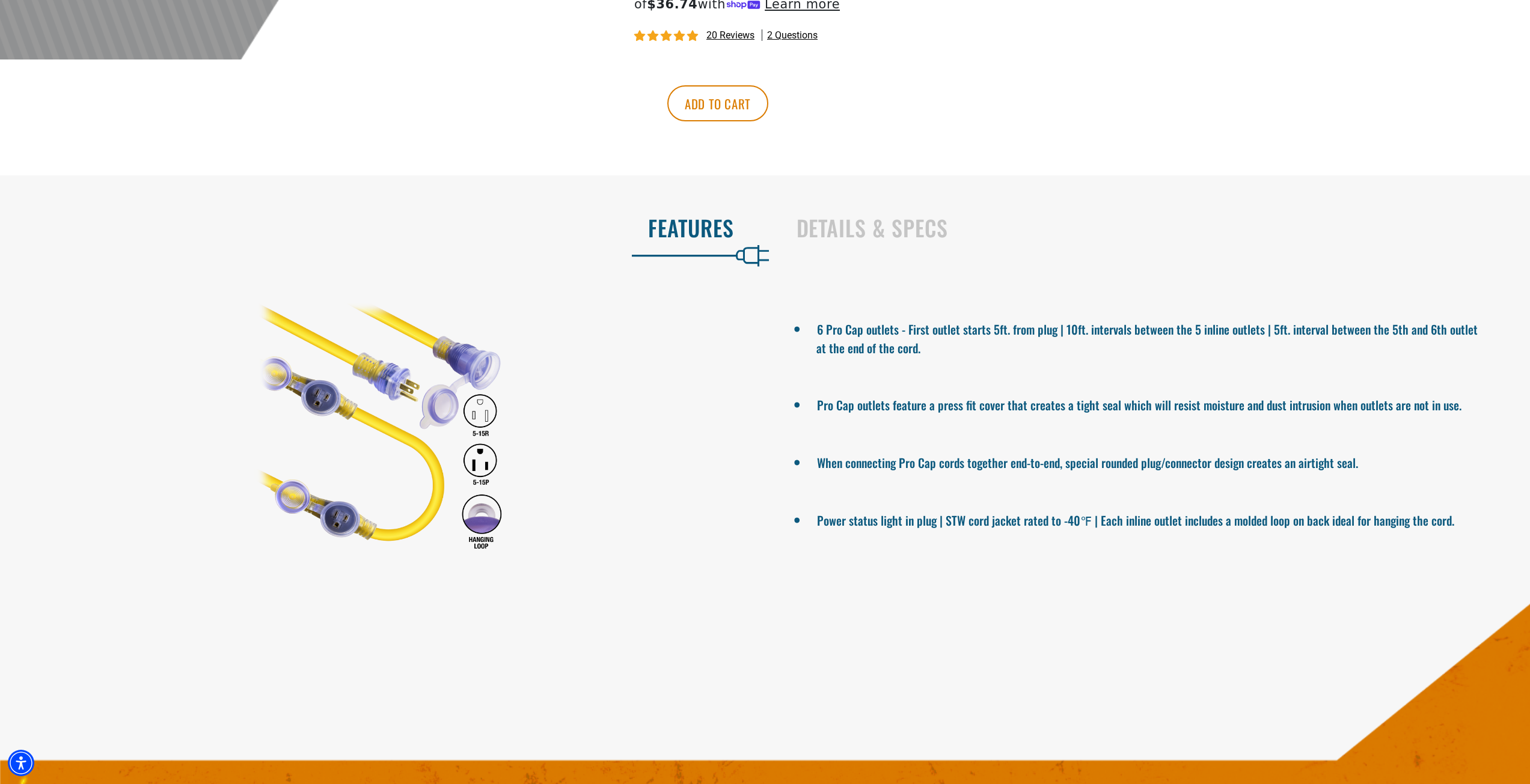
scroll to position [669, 0]
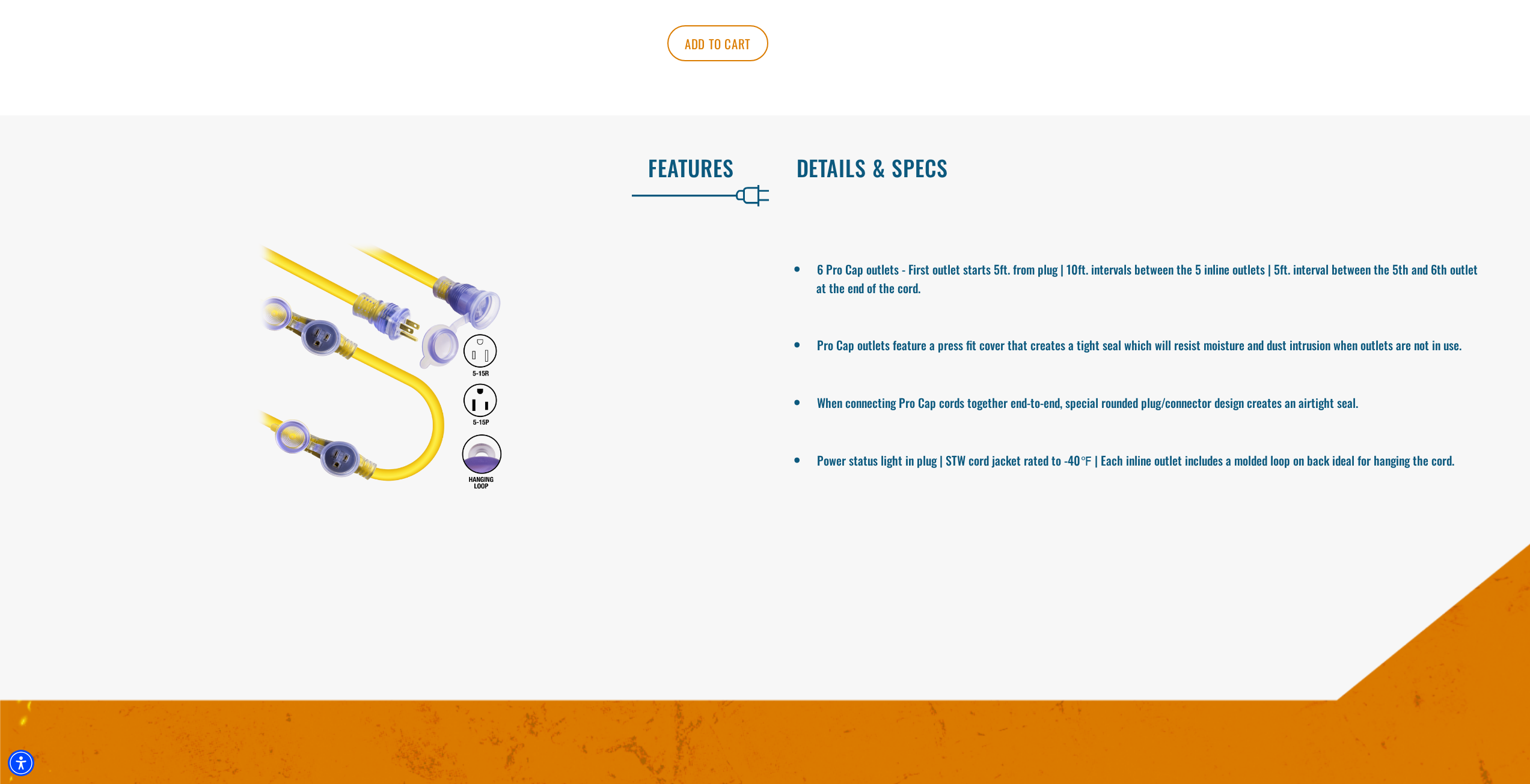
click at [858, 175] on h2 "Details & Specs" at bounding box center [1151, 168] width 709 height 25
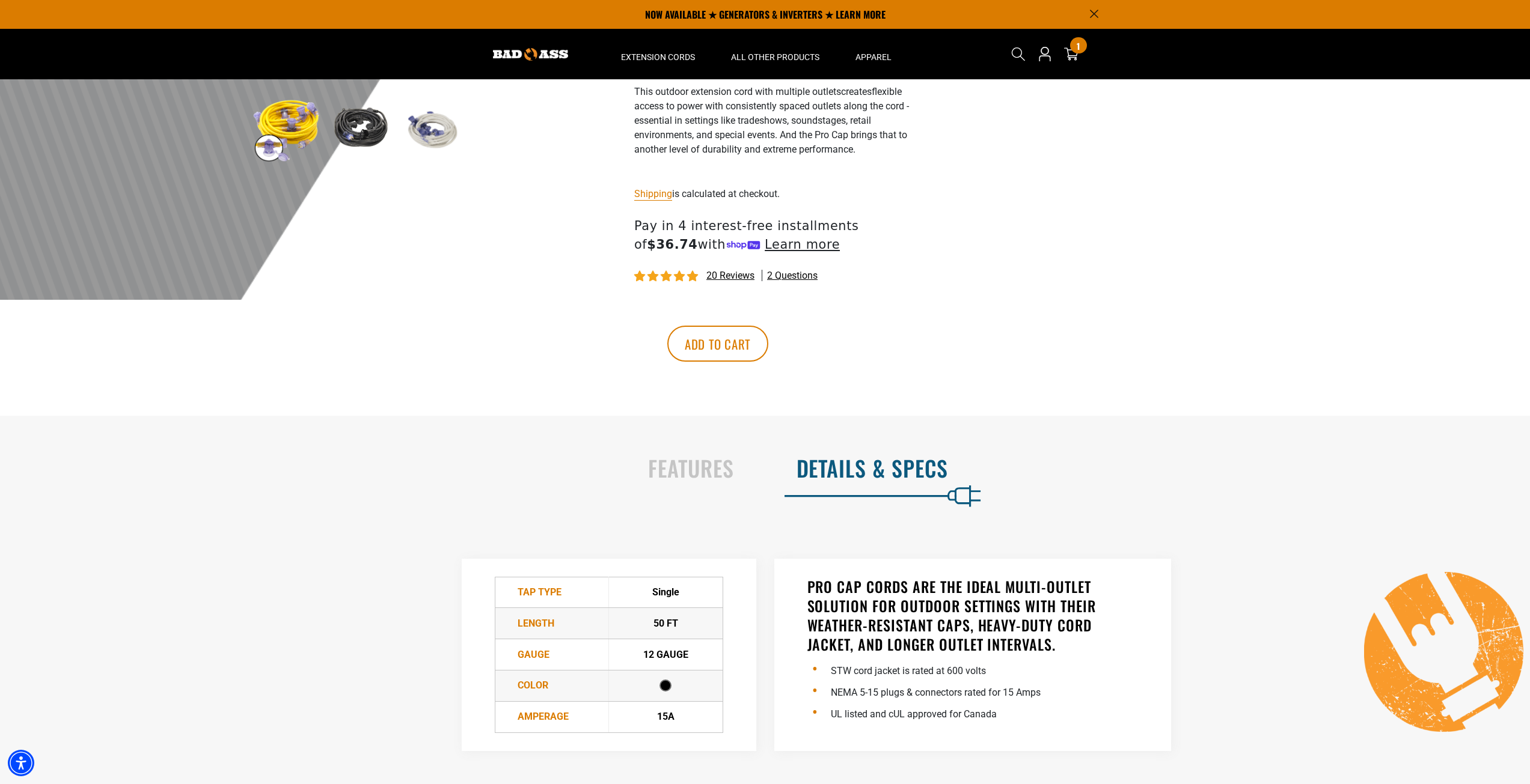
scroll to position [68, 0]
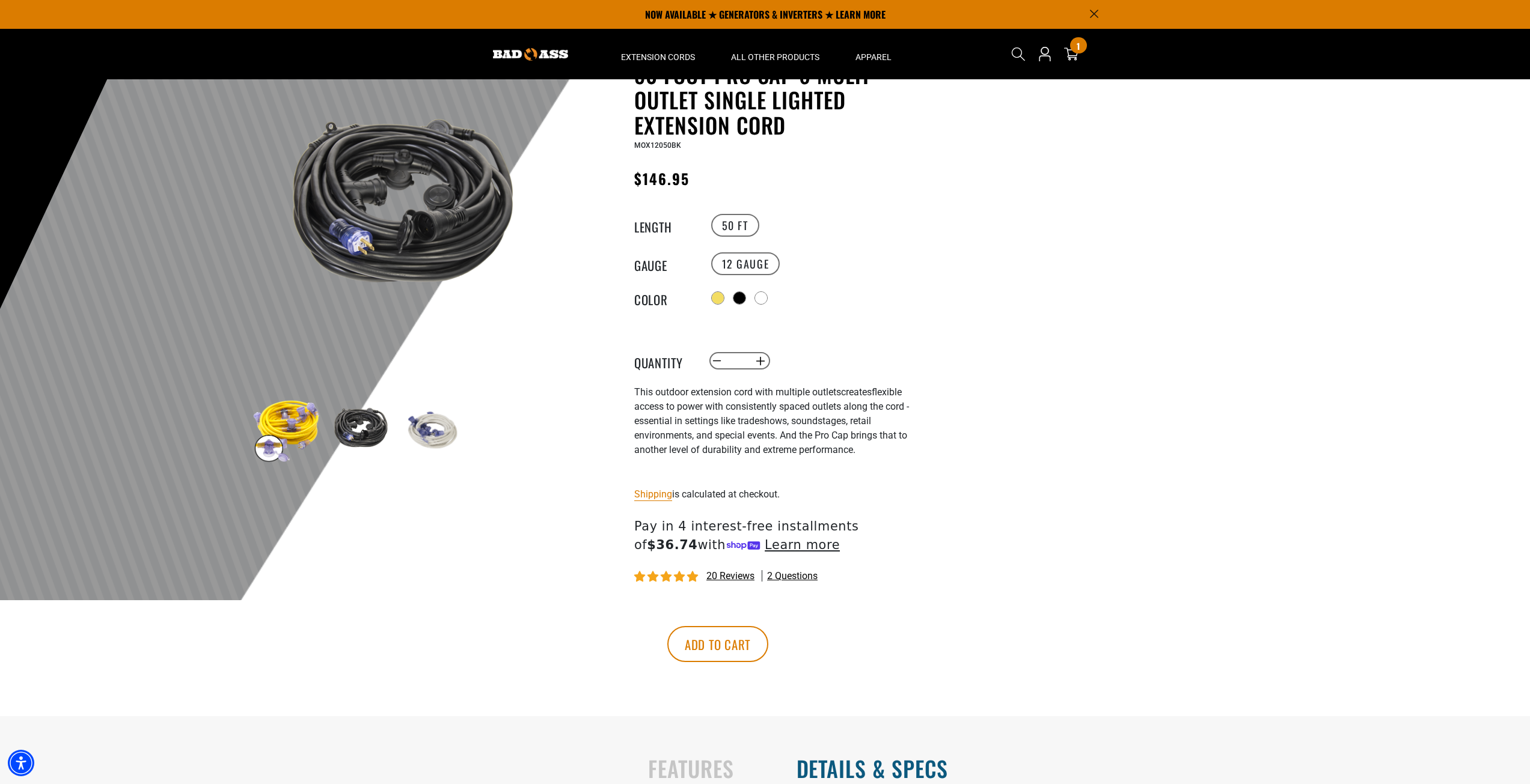
click at [792, 574] on span "2 questions" at bounding box center [792, 576] width 51 height 13
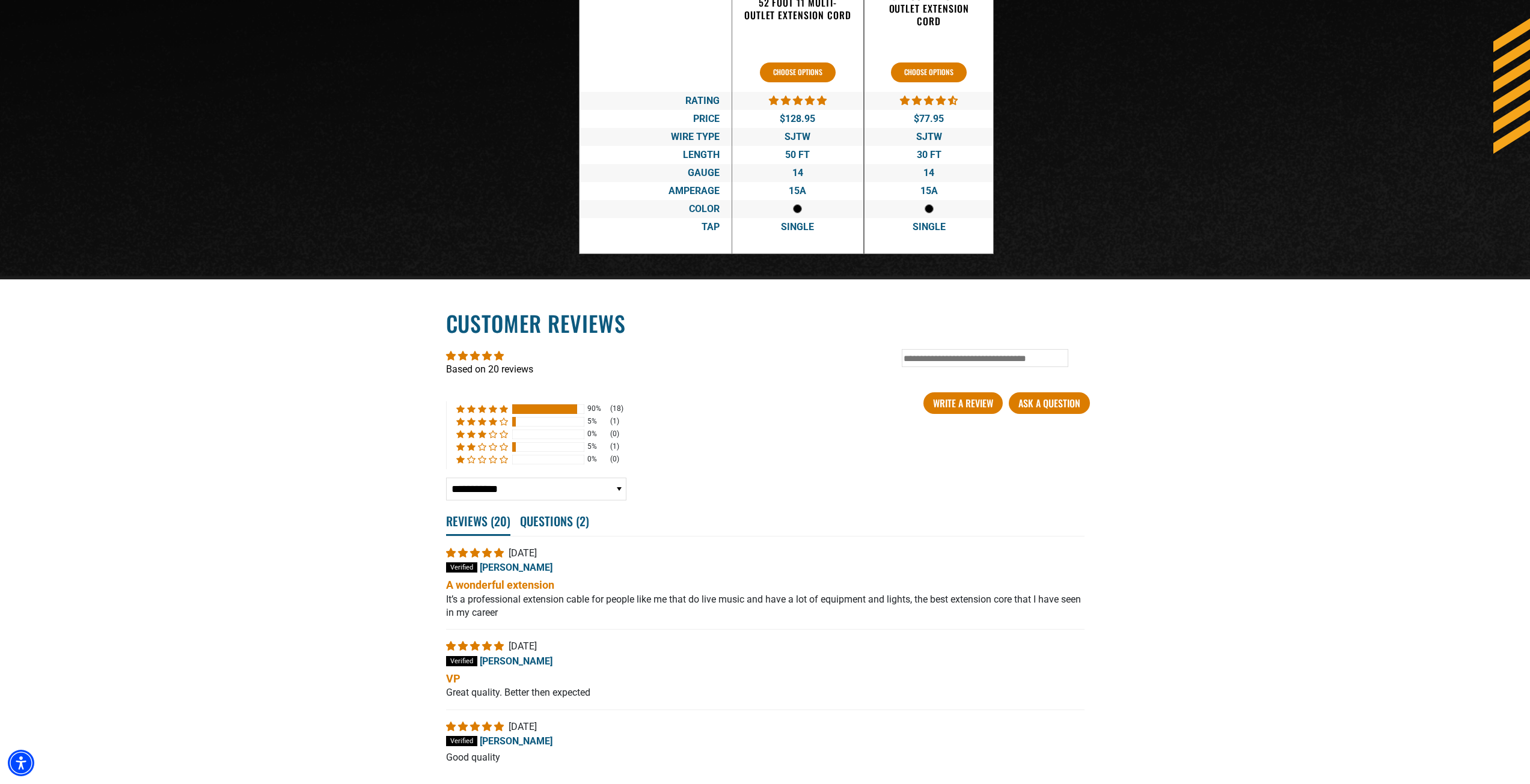
scroll to position [2480, 0]
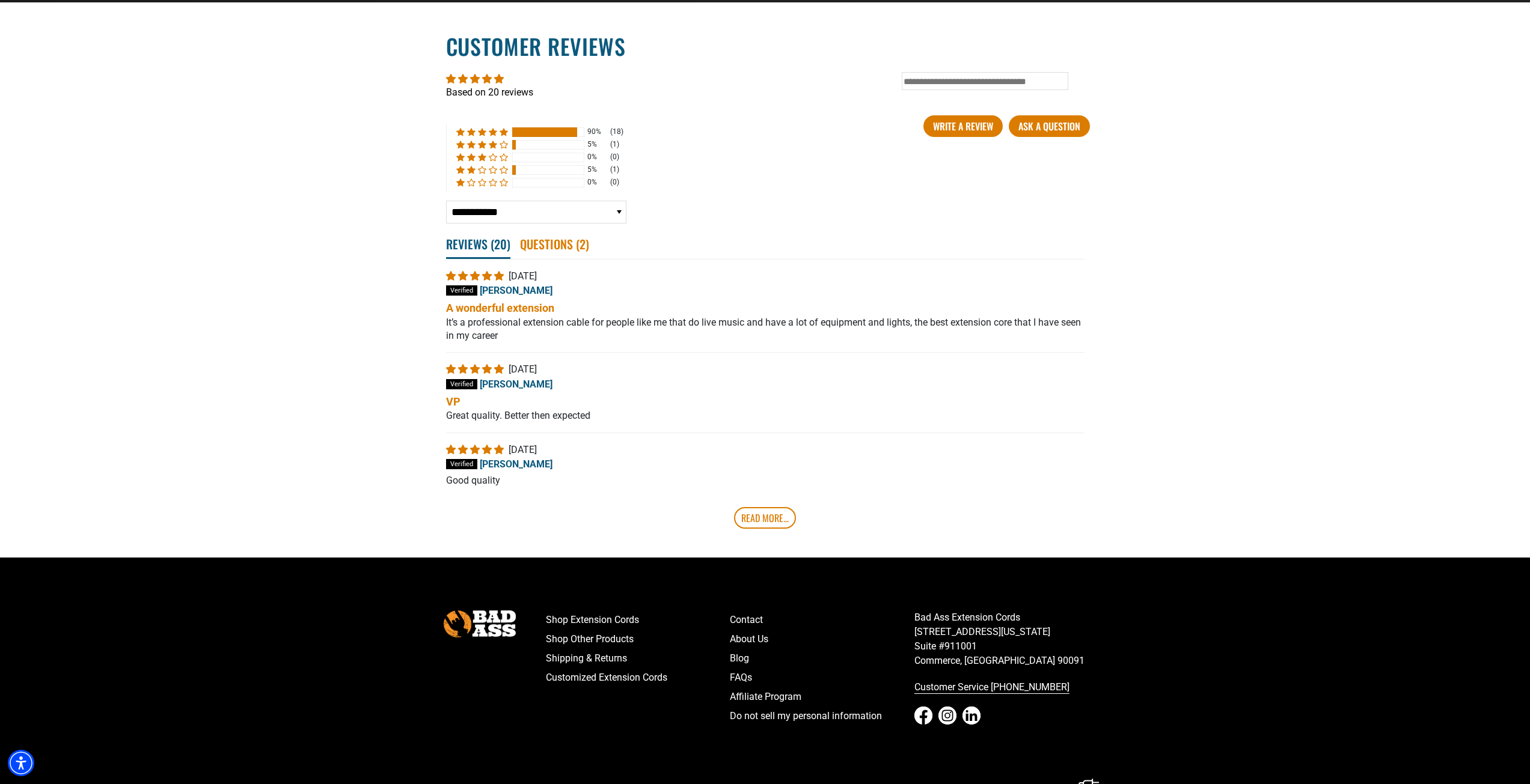
click at [545, 246] on span "Questions ( 2 )" at bounding box center [554, 244] width 69 height 26
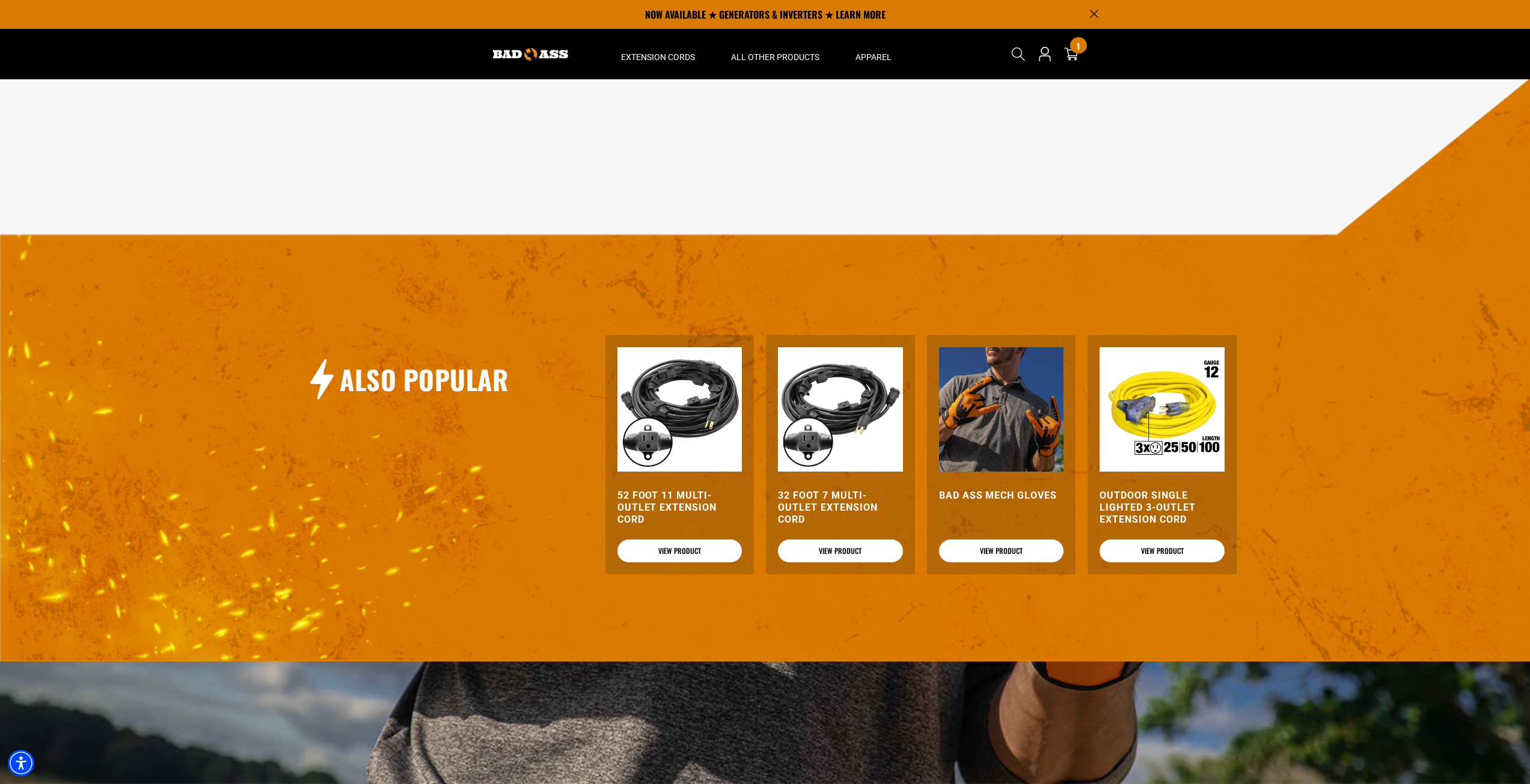
scroll to position [0, 0]
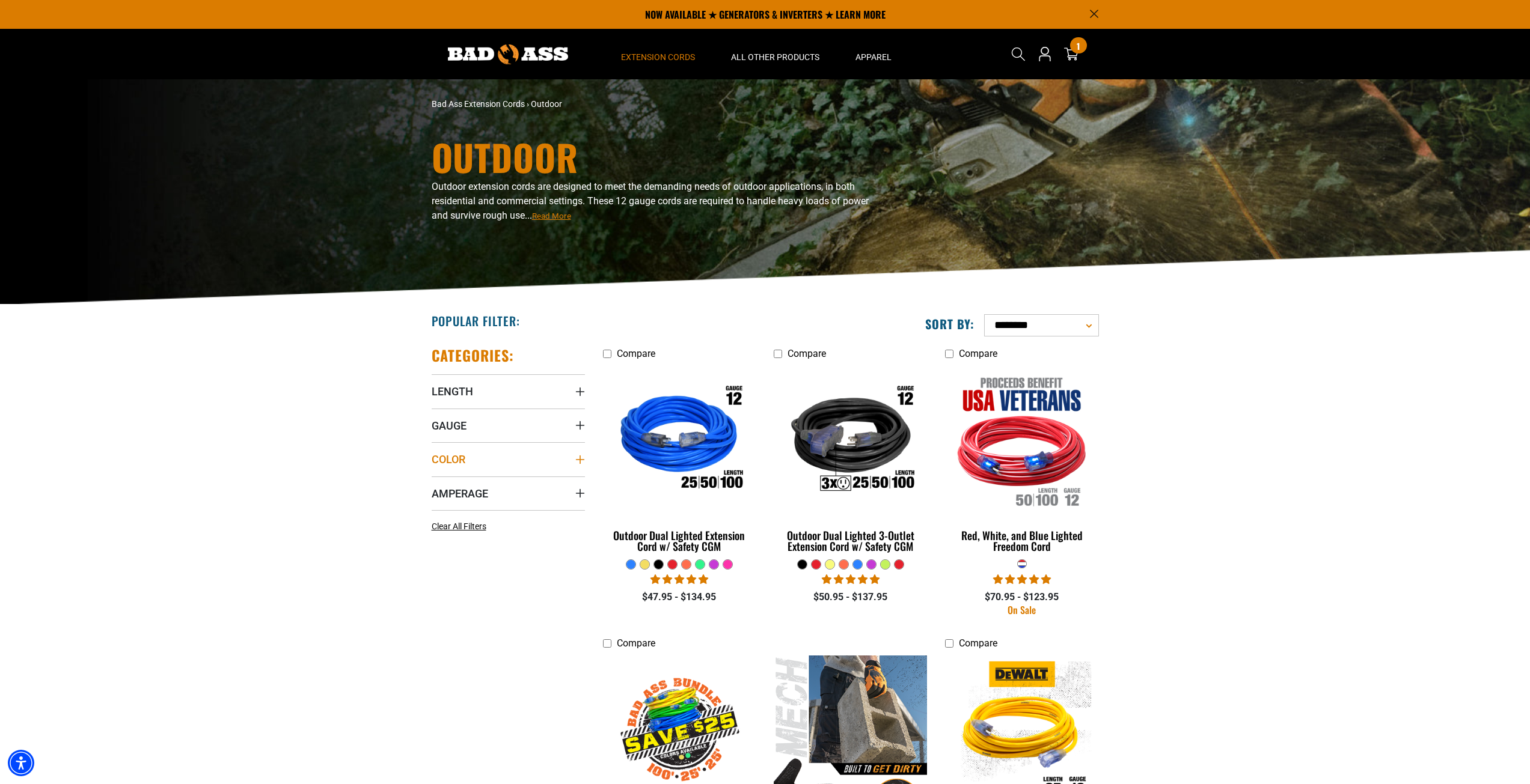
click at [553, 454] on summary "Color" at bounding box center [508, 459] width 154 height 34
click at [433, 585] on icon at bounding box center [436, 588] width 10 height 16
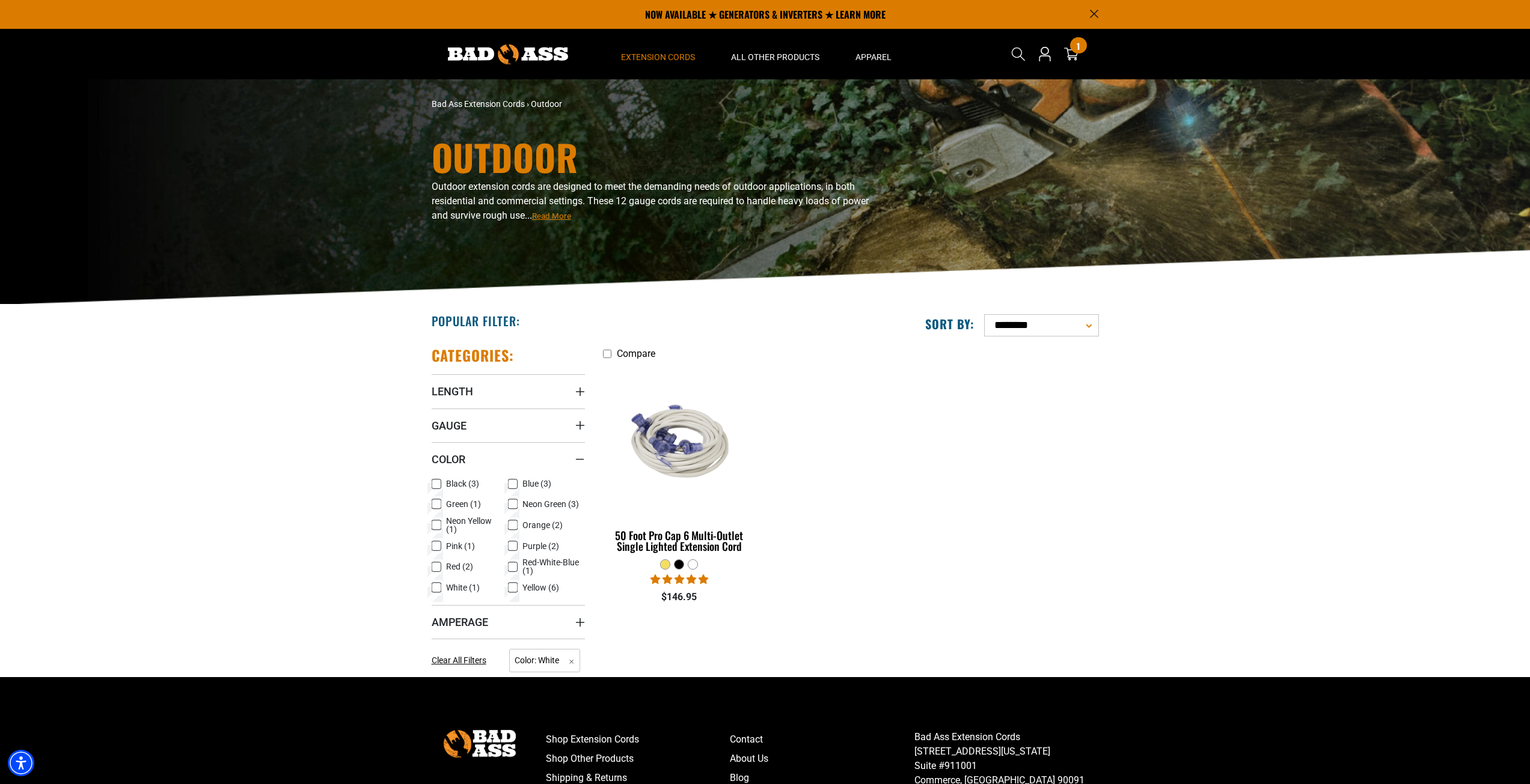
click at [435, 585] on icon at bounding box center [437, 588] width 7 height 7
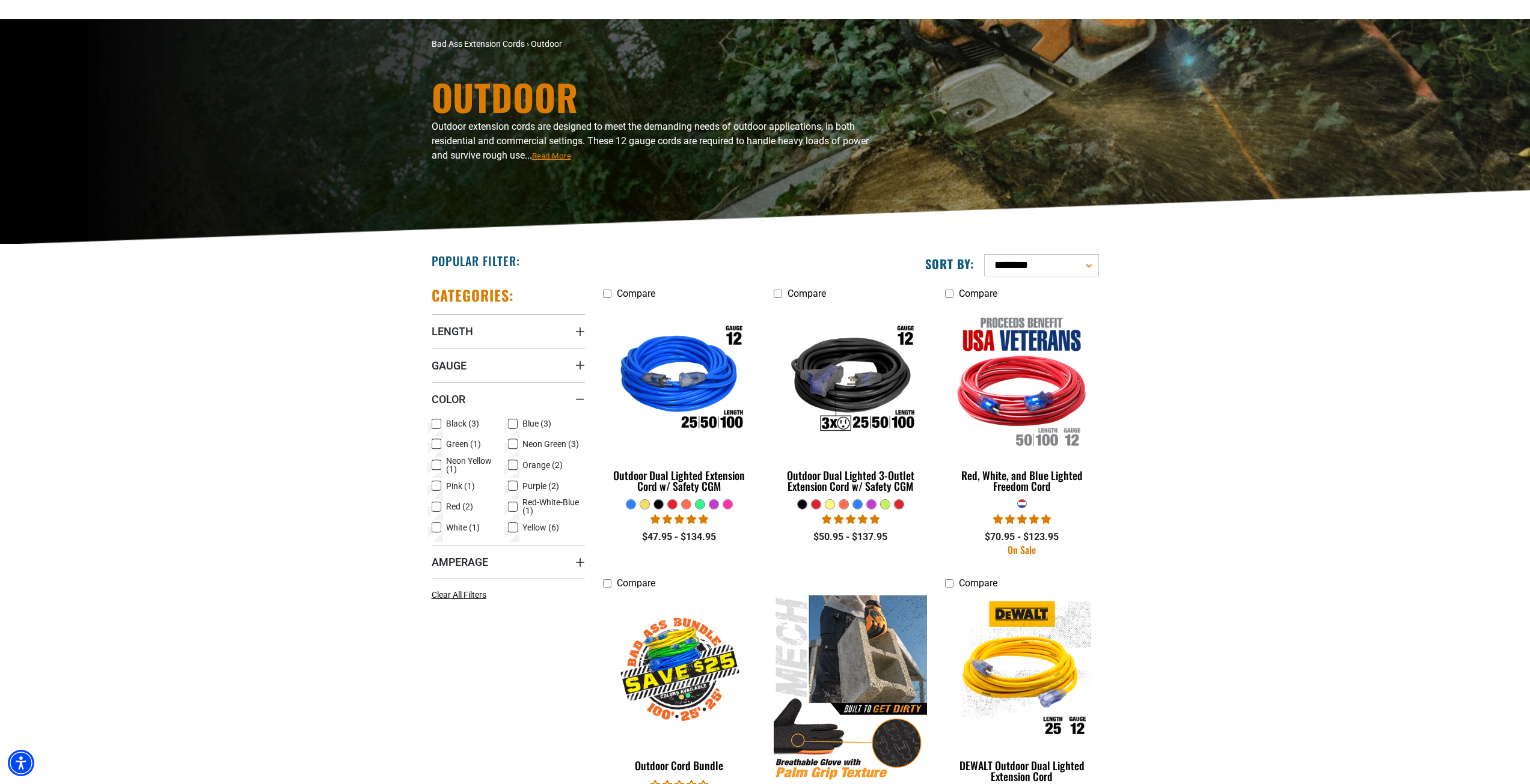
scroll to position [120, 0]
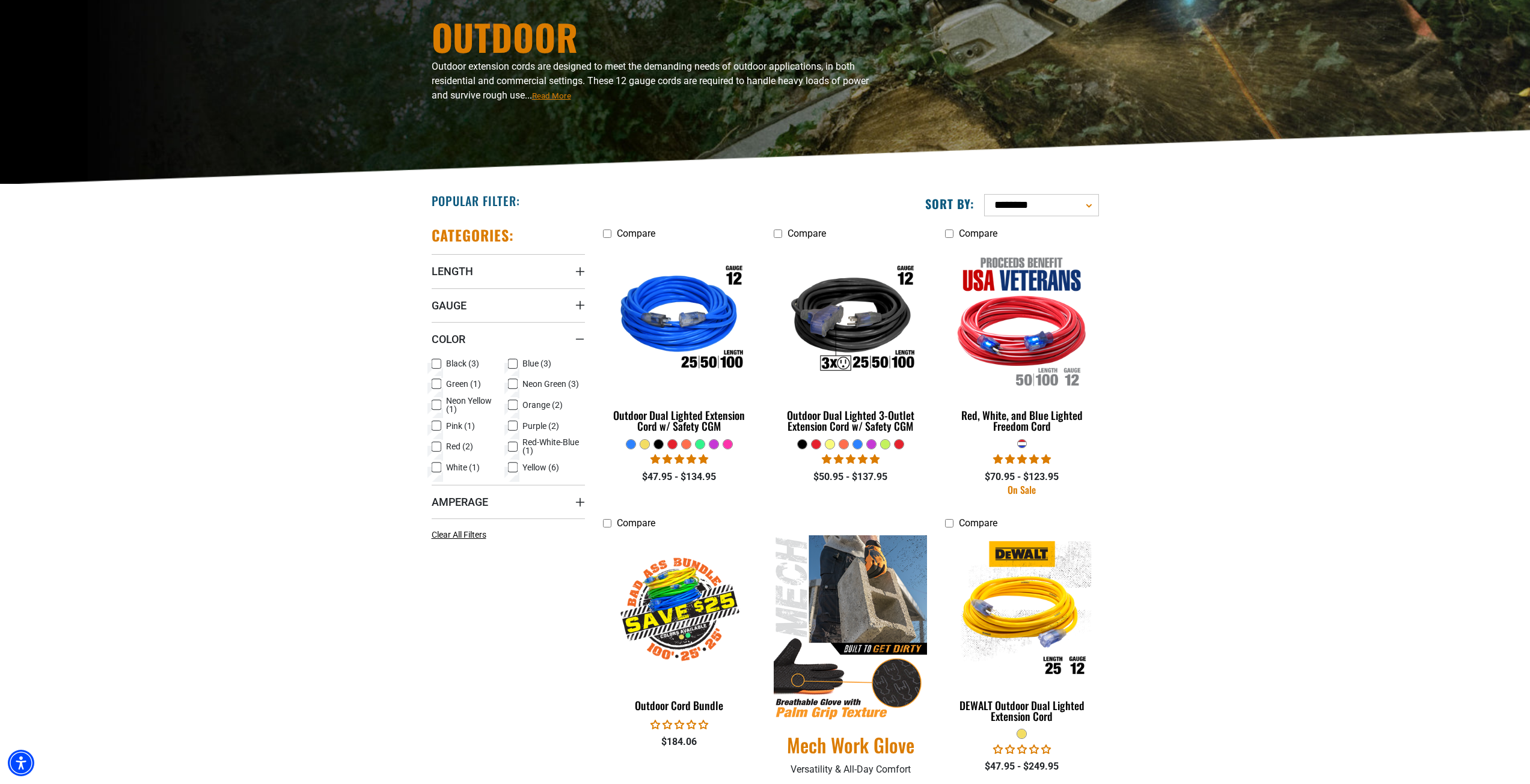
click at [661, 443] on div at bounding box center [658, 444] width 9 height 9
click at [658, 444] on div at bounding box center [658, 444] width 9 height 9
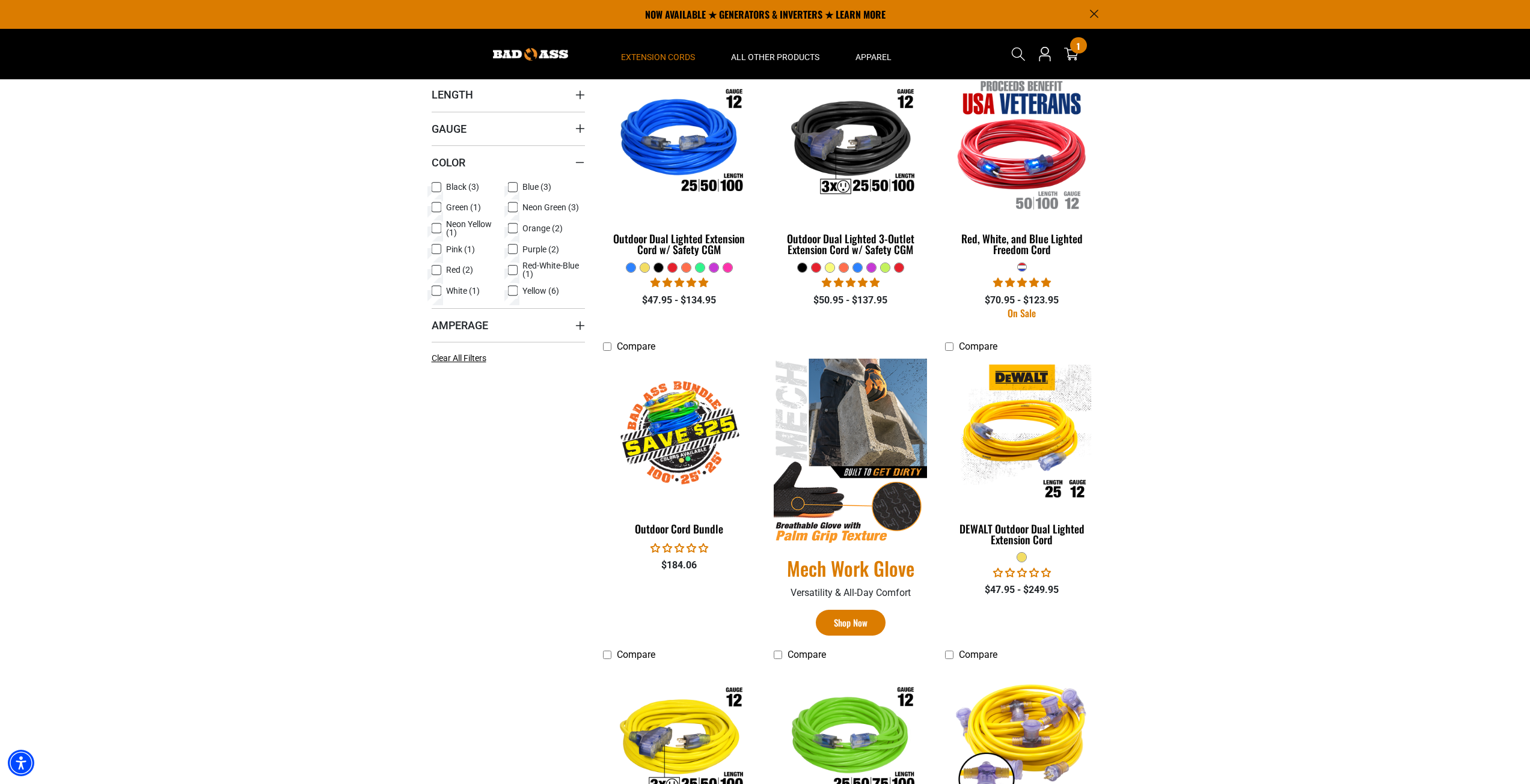
scroll to position [0, 0]
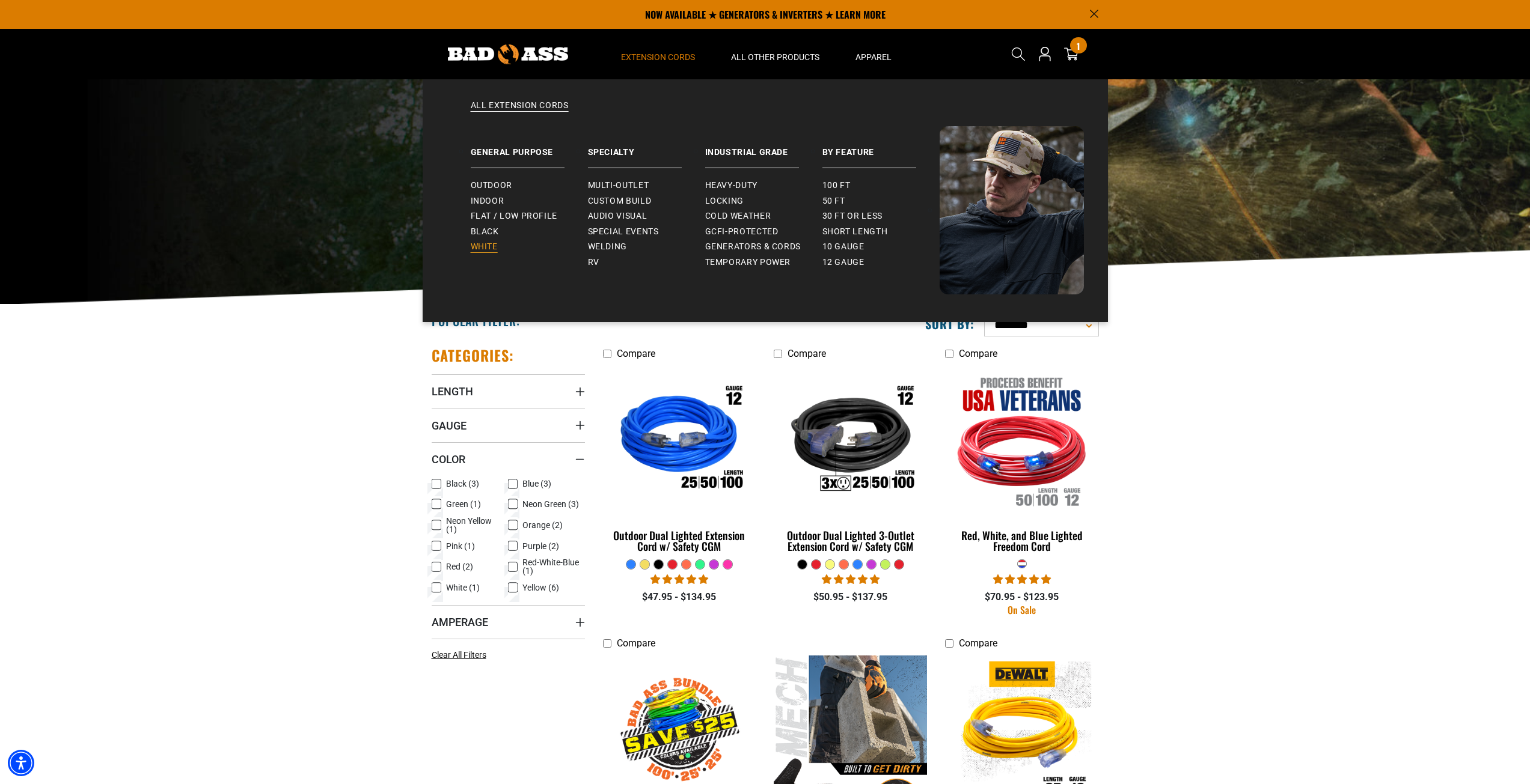
click at [478, 245] on span "White" at bounding box center [484, 247] width 27 height 10
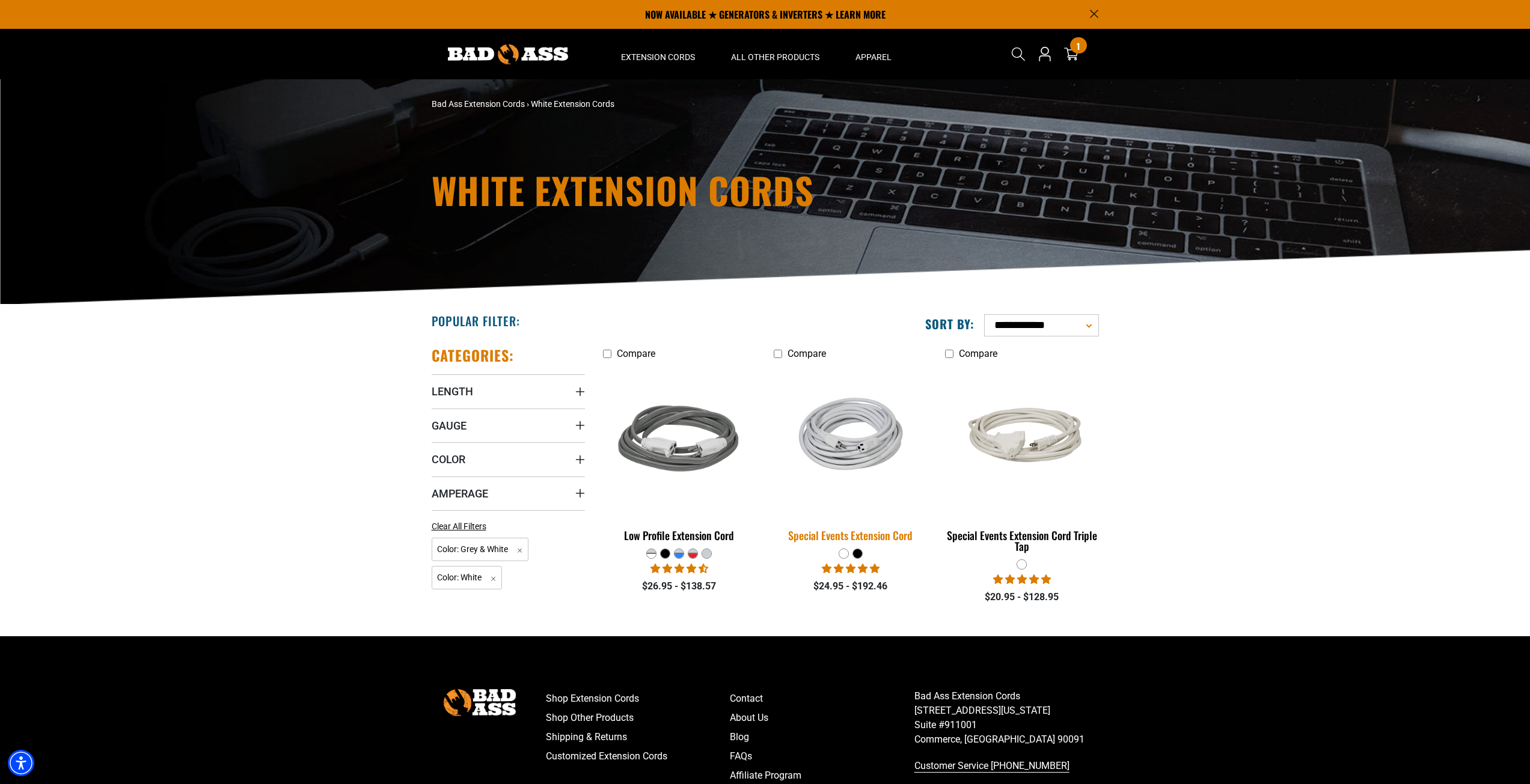
click at [855, 524] on link "Special Events Extension Cord" at bounding box center [851, 457] width 154 height 182
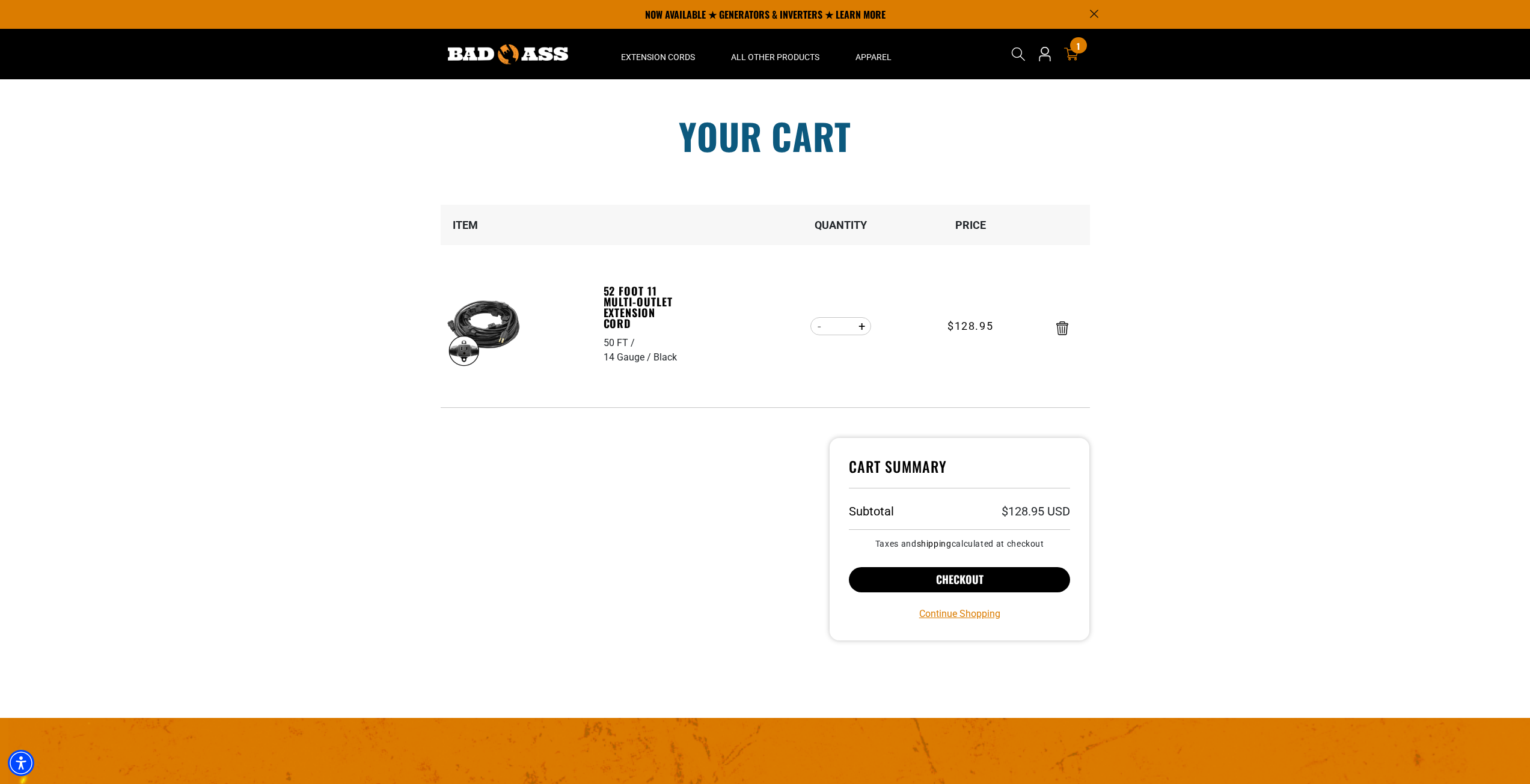
click at [941, 581] on button "Checkout" at bounding box center [960, 580] width 222 height 25
